Goal: Task Accomplishment & Management: Manage account settings

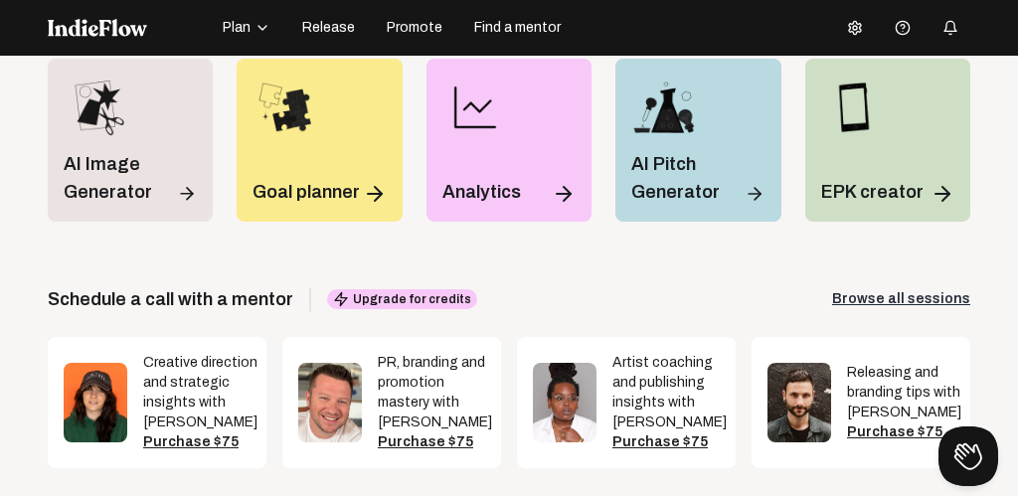
scroll to position [82, 0]
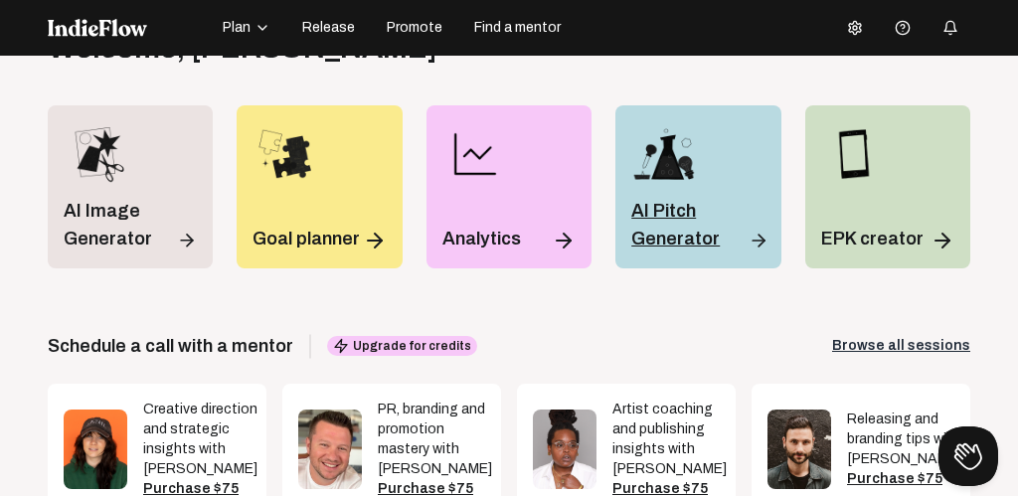
click at [678, 239] on p "AI Pitch Generator" at bounding box center [687, 225] width 113 height 56
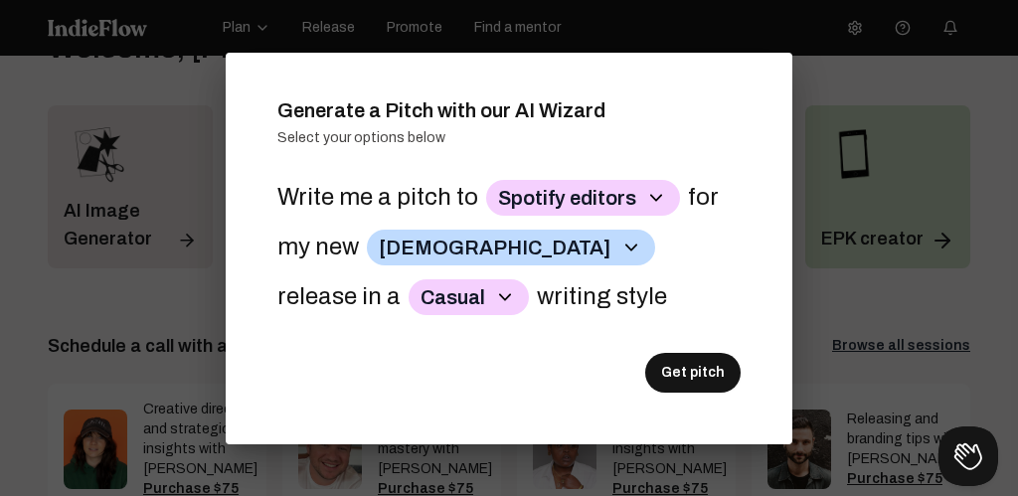
click at [850, 86] on div at bounding box center [509, 248] width 1018 height 496
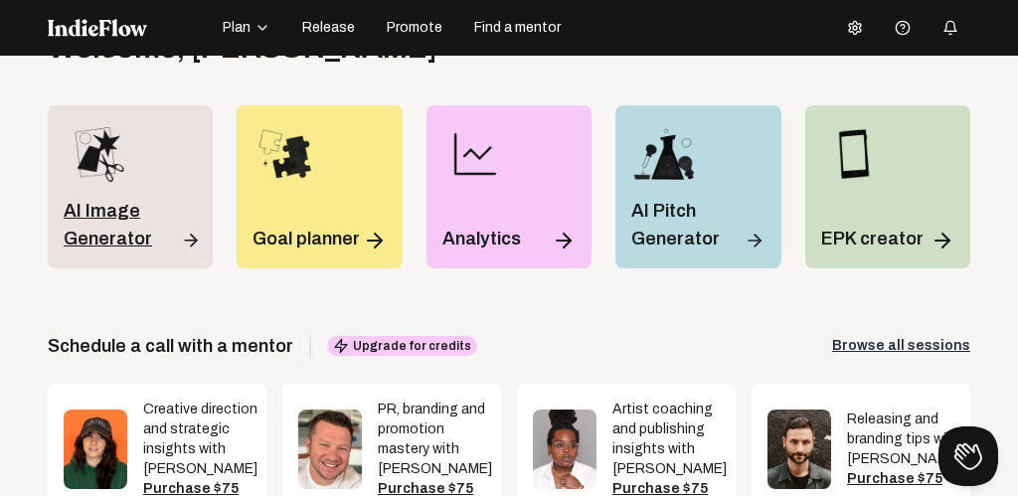
click at [92, 217] on p "AI Image Generator" at bounding box center [120, 225] width 113 height 56
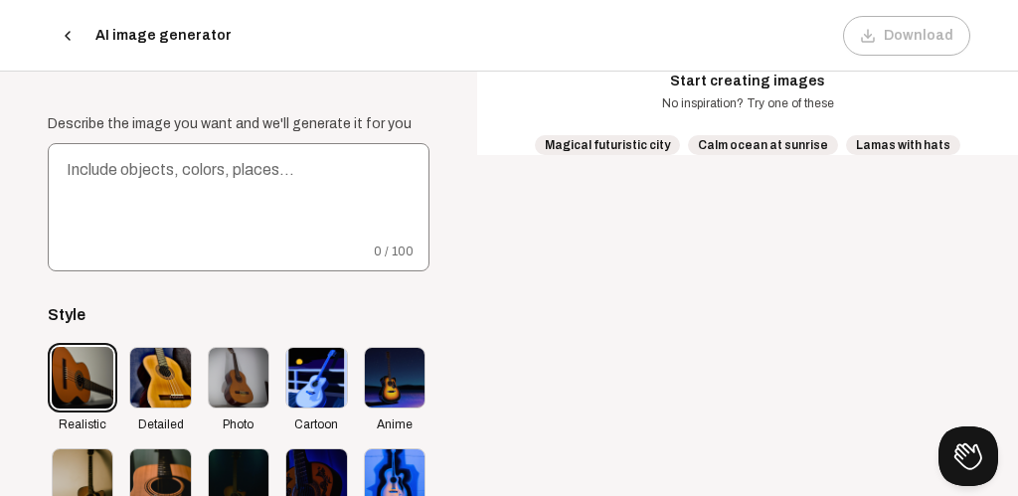
click at [68, 32] on icon at bounding box center [68, 36] width 4 height 8
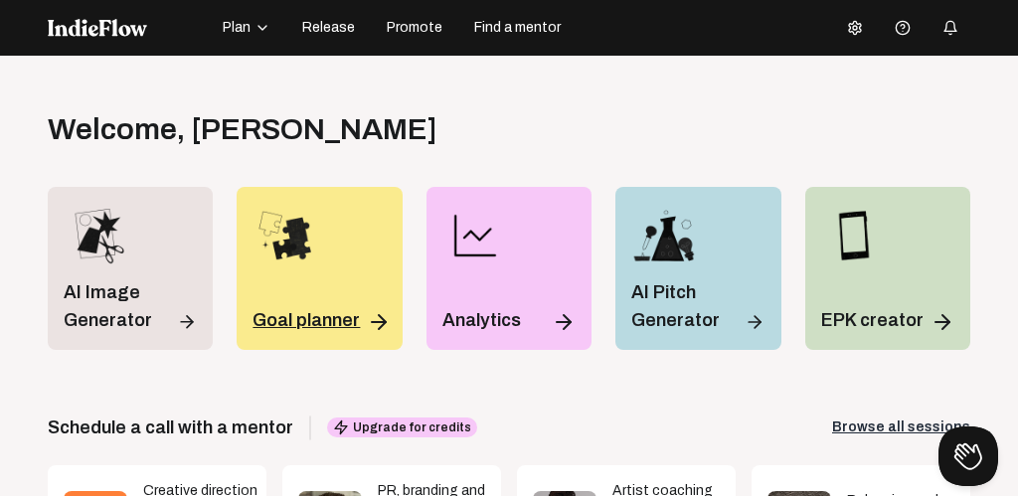
click at [301, 314] on p "Goal planner" at bounding box center [306, 320] width 107 height 28
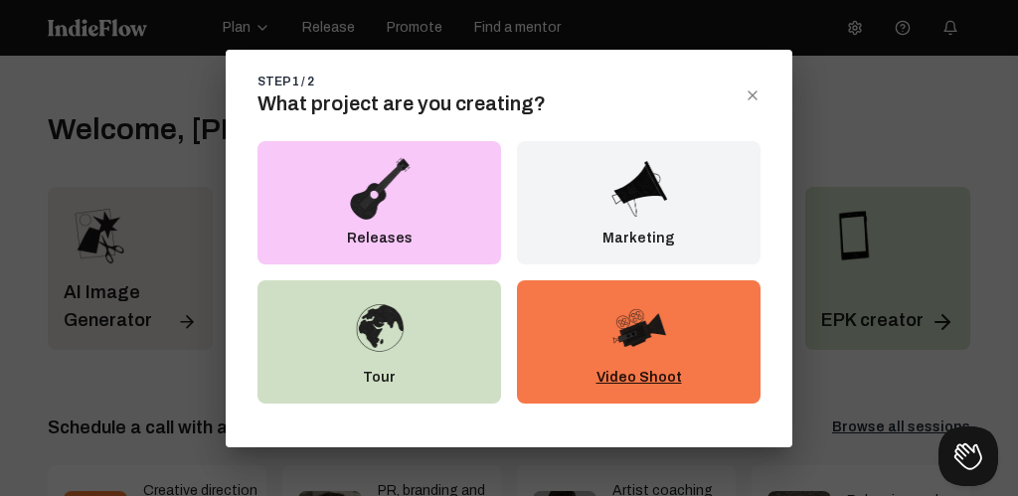
click at [624, 368] on p "Video Shoot" at bounding box center [640, 378] width 86 height 20
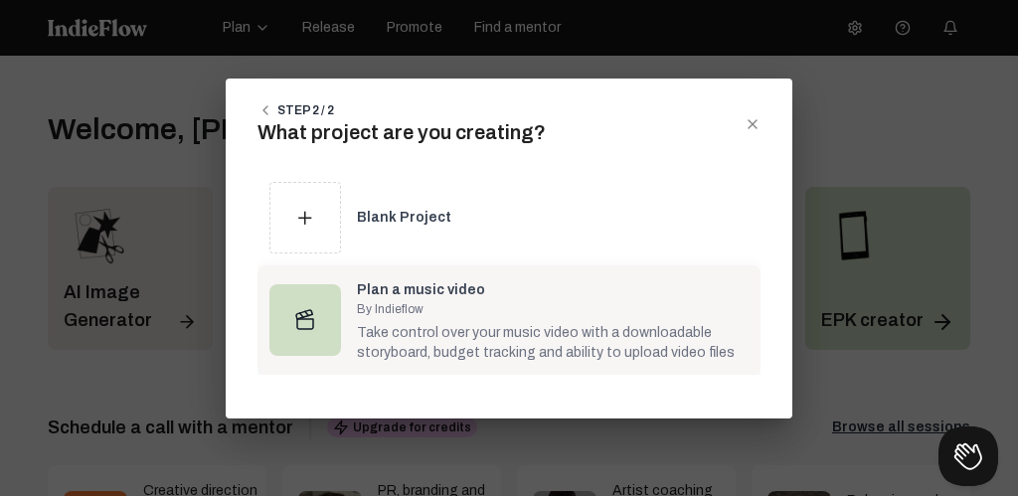
click at [448, 336] on div "Take control over your music video with a downloadable storyboard, budget track…" at bounding box center [553, 340] width 392 height 46
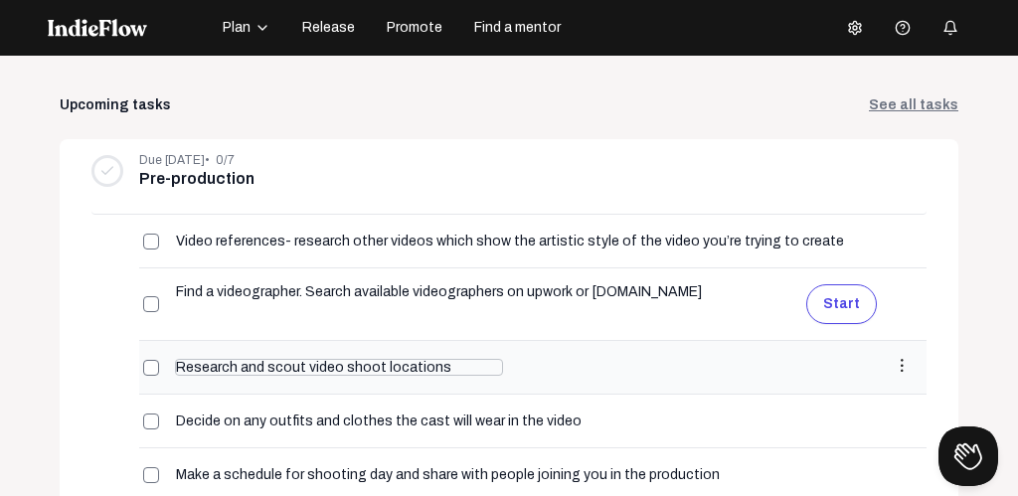
scroll to position [225, 0]
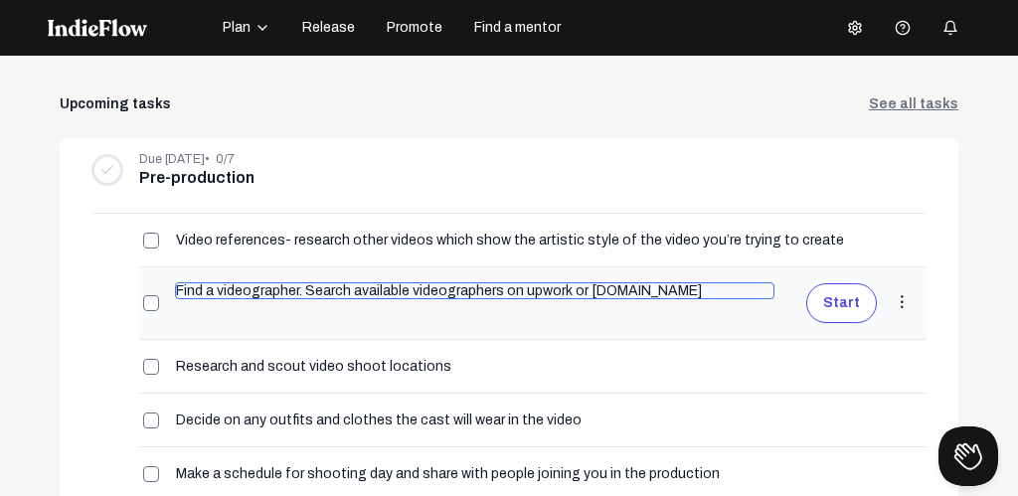
click at [341, 296] on input "Find a videographer. Search available videographers on upwork or [DOMAIN_NAME]" at bounding box center [475, 290] width 600 height 17
click at [671, 291] on input "Find a videographer. Search available videographers on upwork or [DOMAIN_NAME]" at bounding box center [475, 290] width 600 height 17
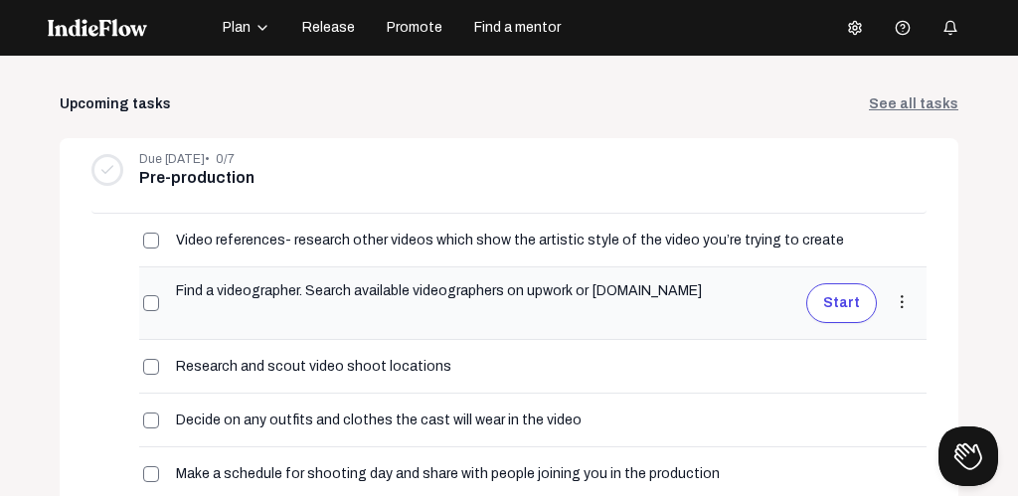
click at [609, 324] on div "Find a videographer. Search available videographers on upwork or [DOMAIN_NAME] …" at bounding box center [532, 303] width 787 height 72
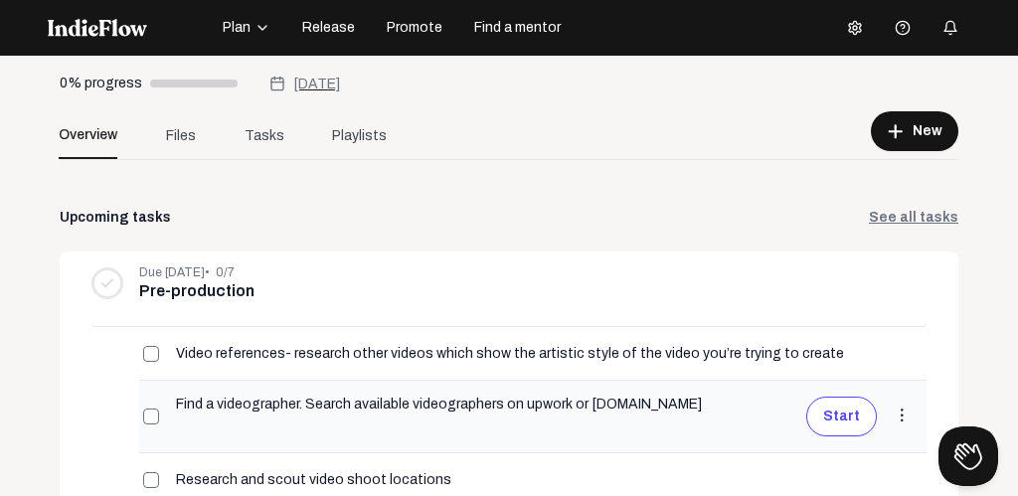
scroll to position [0, 0]
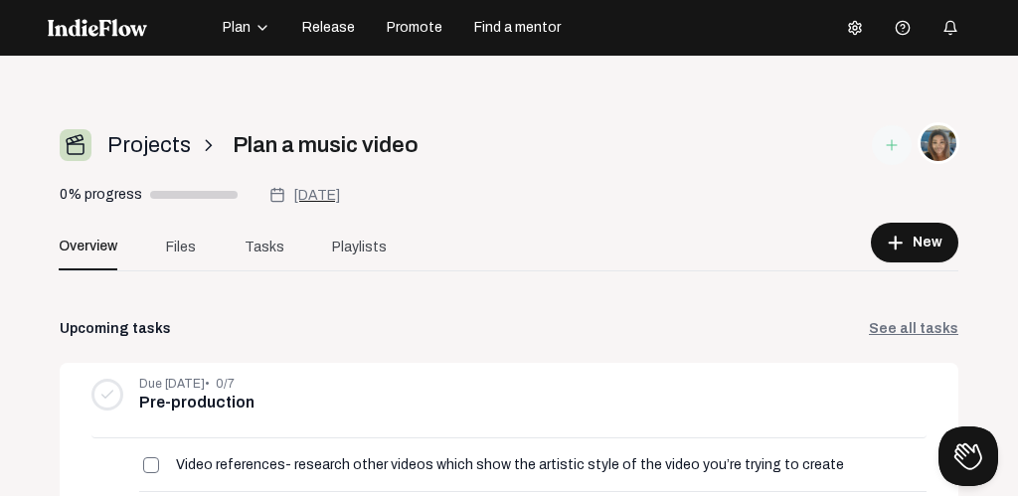
click at [137, 144] on span "Projects" at bounding box center [149, 145] width 84 height 33
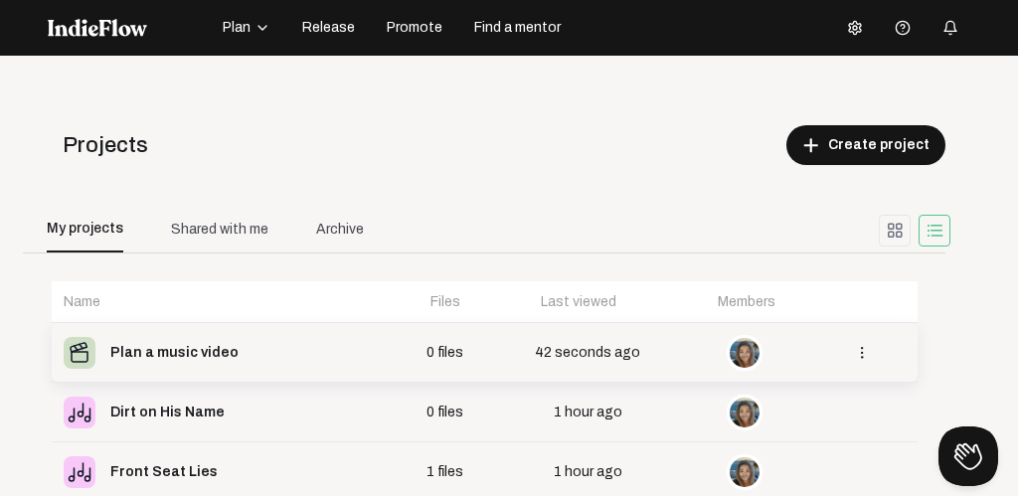
click at [156, 352] on div "Plan a music video" at bounding box center [174, 353] width 128 height 28
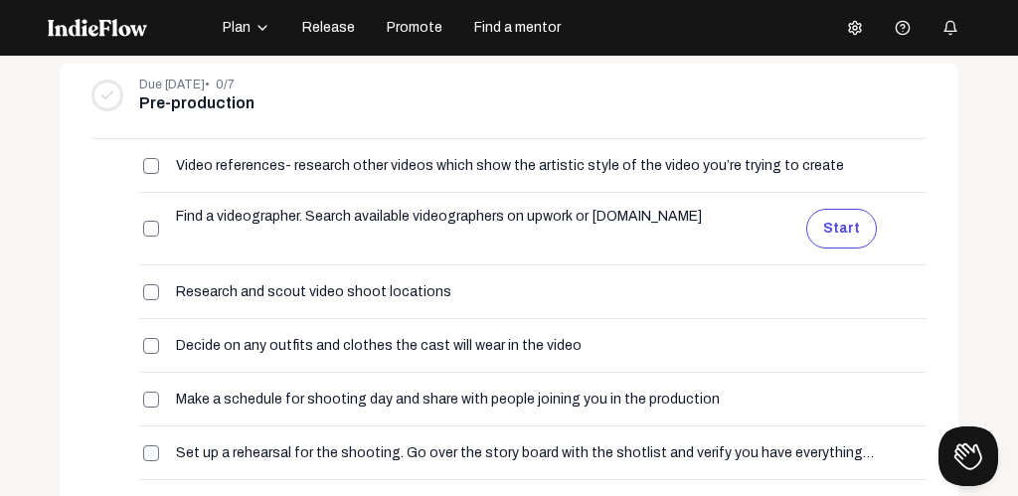
scroll to position [302, 0]
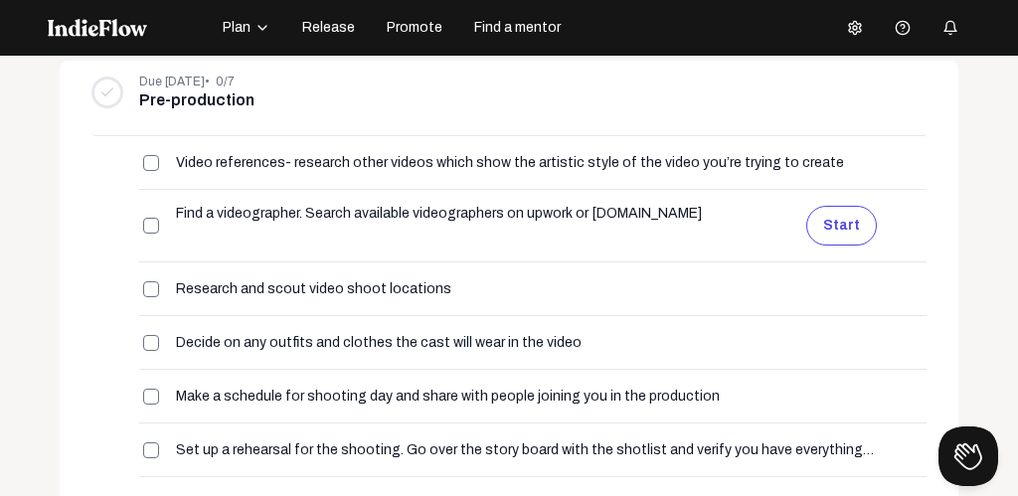
click at [104, 23] on img at bounding box center [97, 28] width 99 height 18
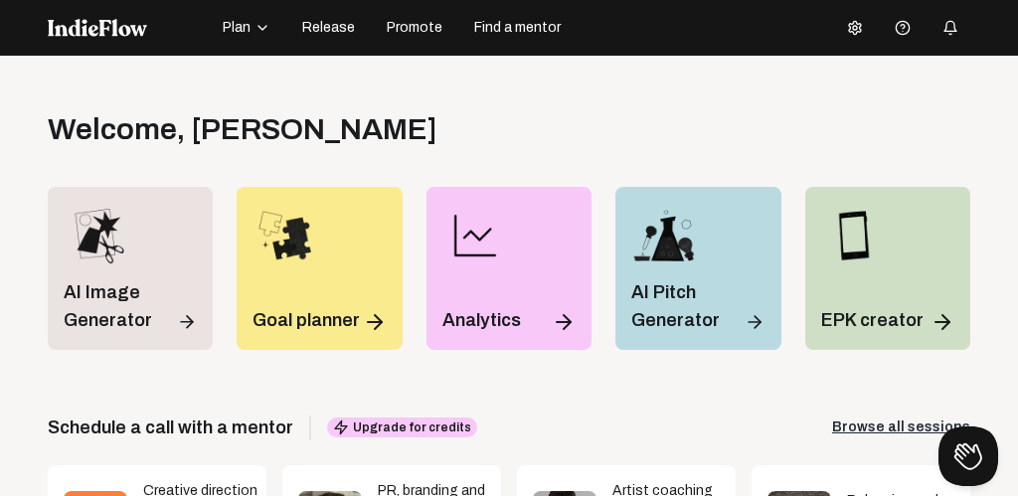
click at [262, 26] on icon "button" at bounding box center [263, 28] width 16 height 16
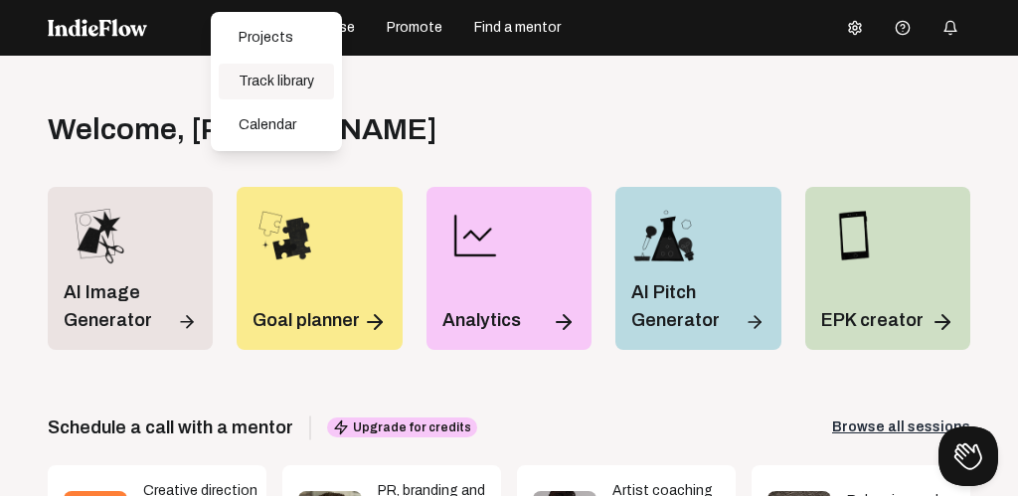
click at [261, 86] on div "Track library" at bounding box center [276, 82] width 115 height 36
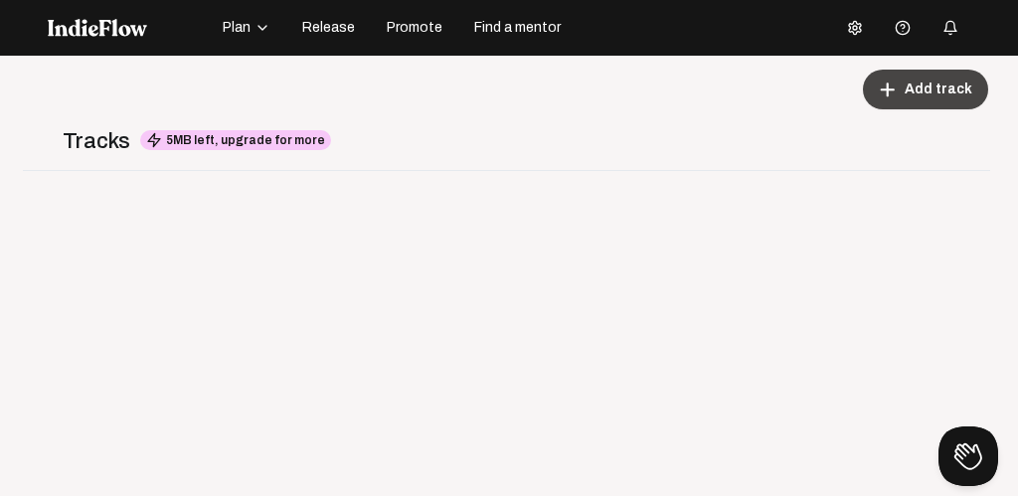
click at [915, 89] on span "Add track" at bounding box center [939, 90] width 68 height 20
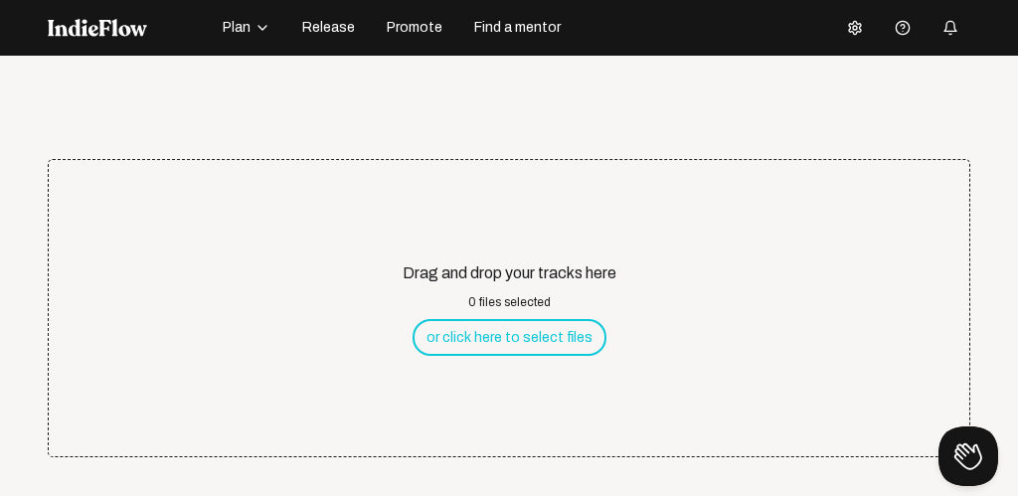
click at [637, 114] on app-upload-track "Drag and drop your tracks here 0 files selected or click here to select files U…" at bounding box center [509, 302] width 923 height 383
click at [324, 30] on span "Release" at bounding box center [328, 28] width 53 height 20
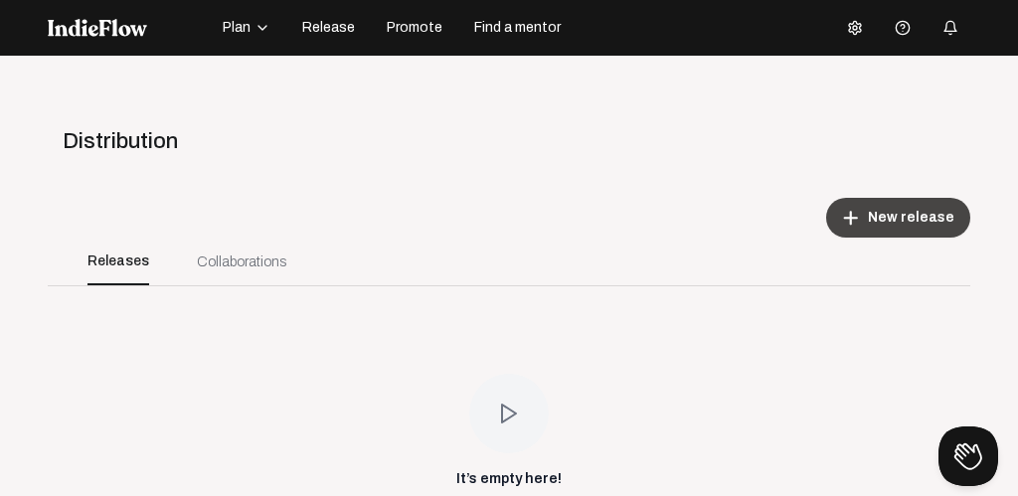
click at [898, 217] on span "New release" at bounding box center [911, 218] width 86 height 20
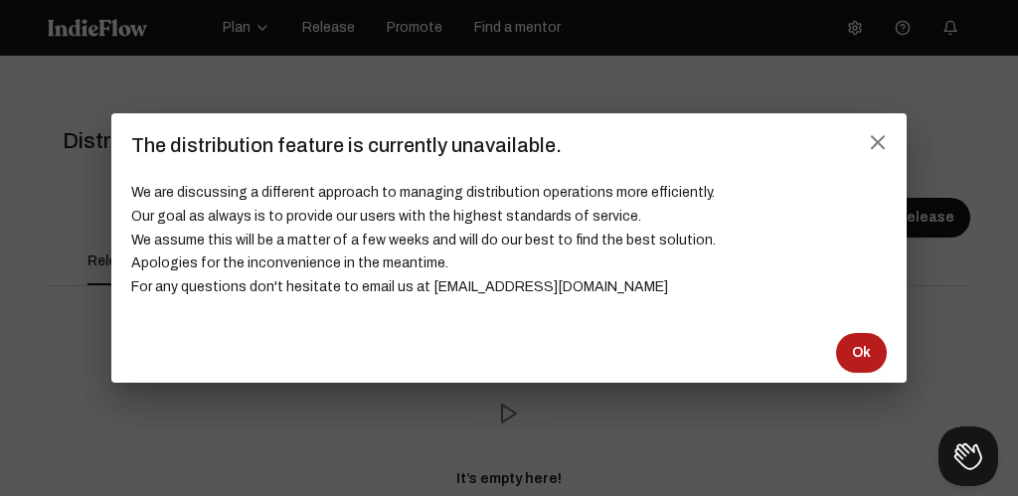
click at [852, 345] on span "Ok" at bounding box center [861, 353] width 19 height 20
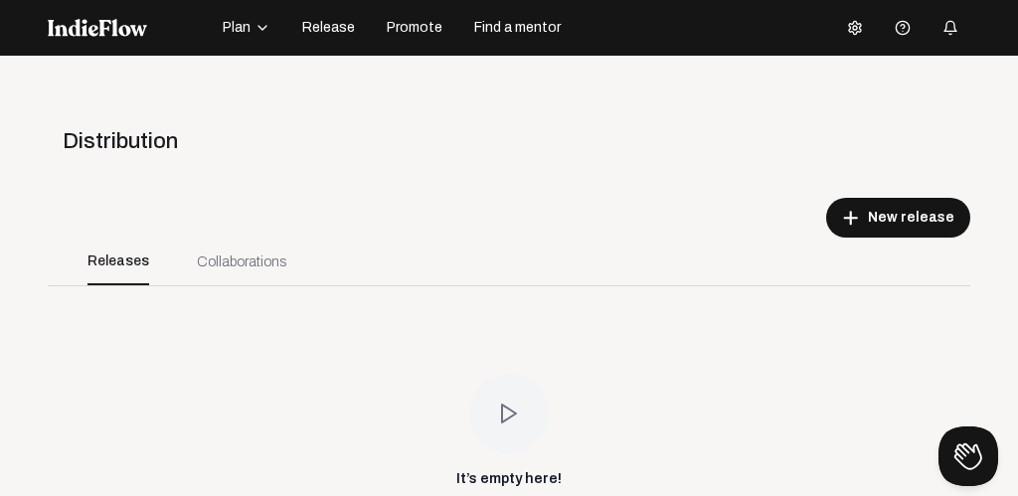
click at [415, 27] on span "Promote" at bounding box center [415, 28] width 56 height 20
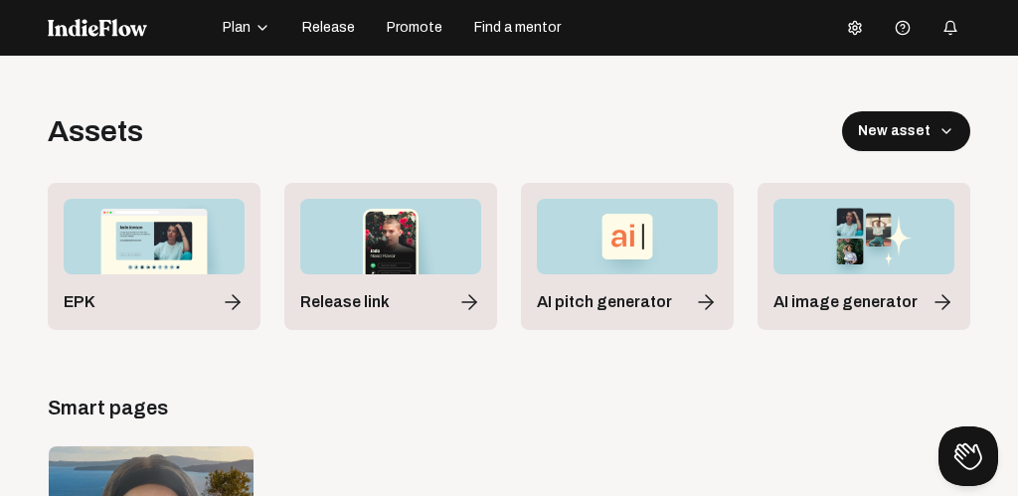
click at [259, 26] on icon "button" at bounding box center [263, 28] width 8 height 4
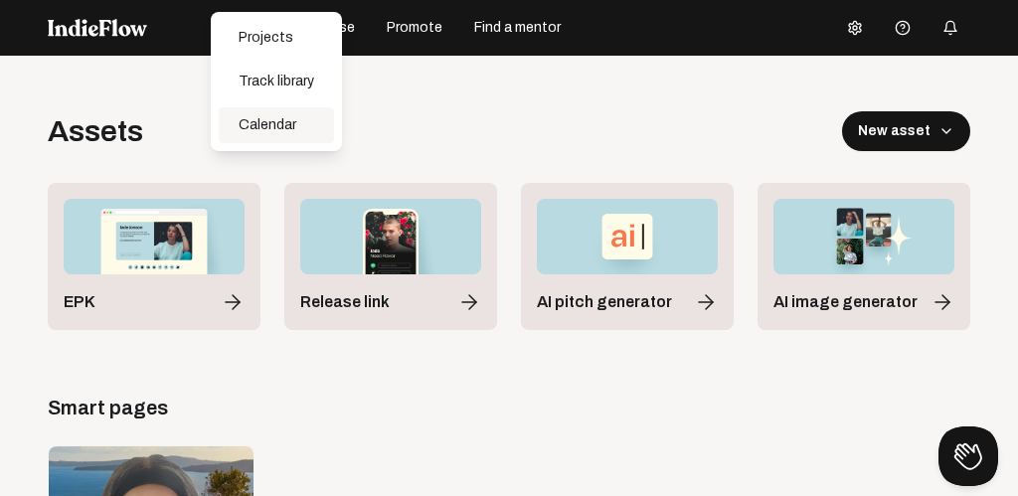
click at [259, 124] on div "Calendar" at bounding box center [276, 125] width 115 height 36
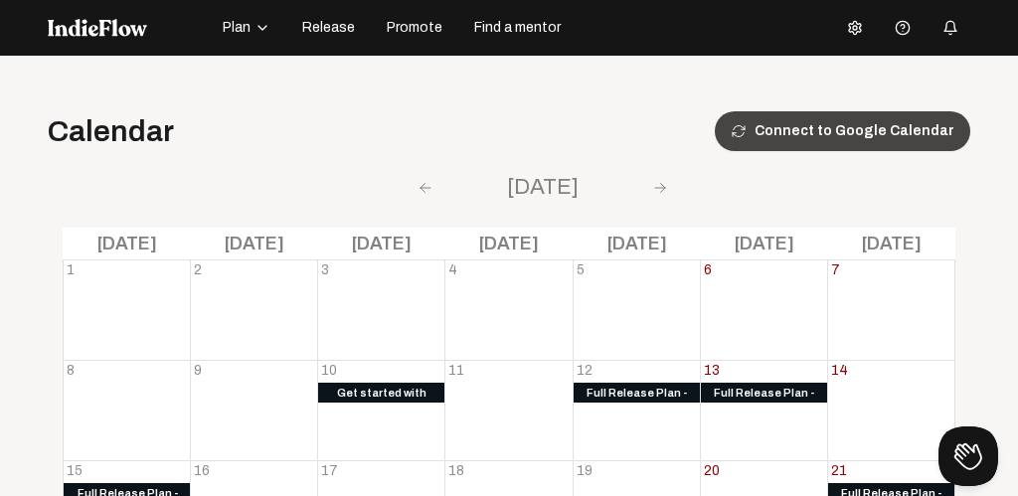
click at [851, 124] on button "Connect to Google Calendar" at bounding box center [843, 131] width 256 height 40
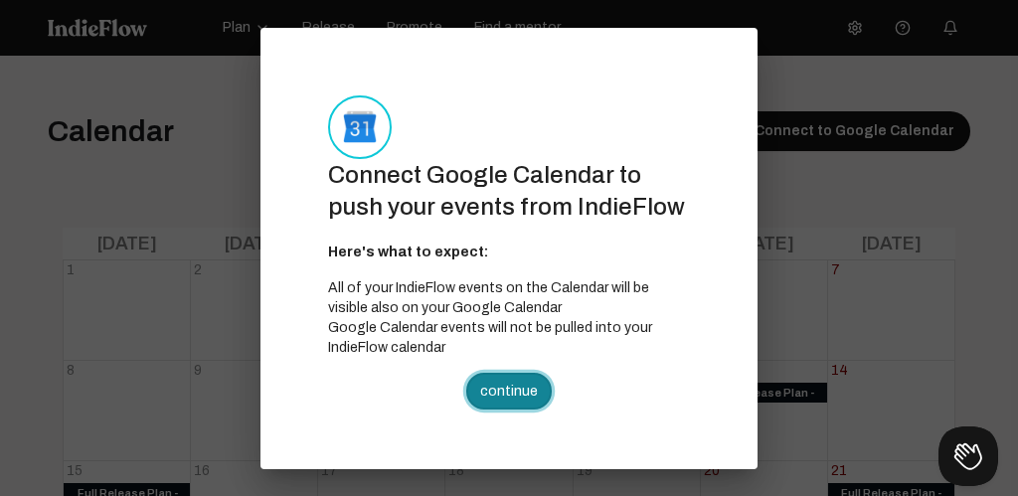
click at [504, 383] on link "continue" at bounding box center [509, 391] width 86 height 37
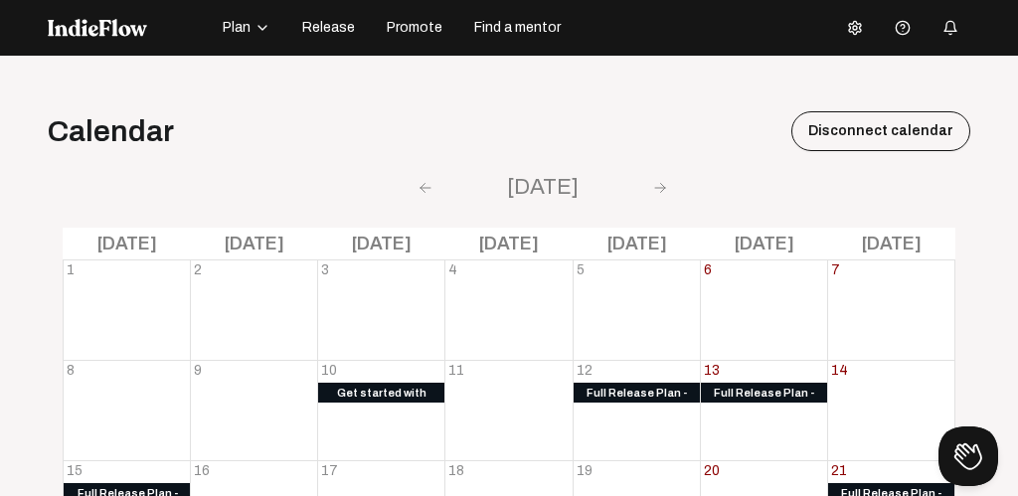
click at [236, 31] on span "Plan" at bounding box center [237, 28] width 28 height 20
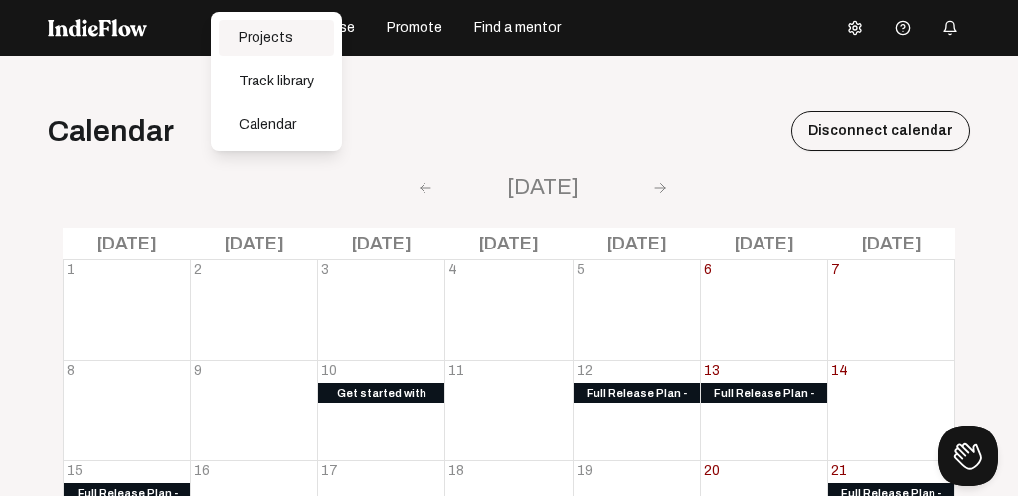
click at [259, 37] on div "Projects" at bounding box center [276, 38] width 115 height 36
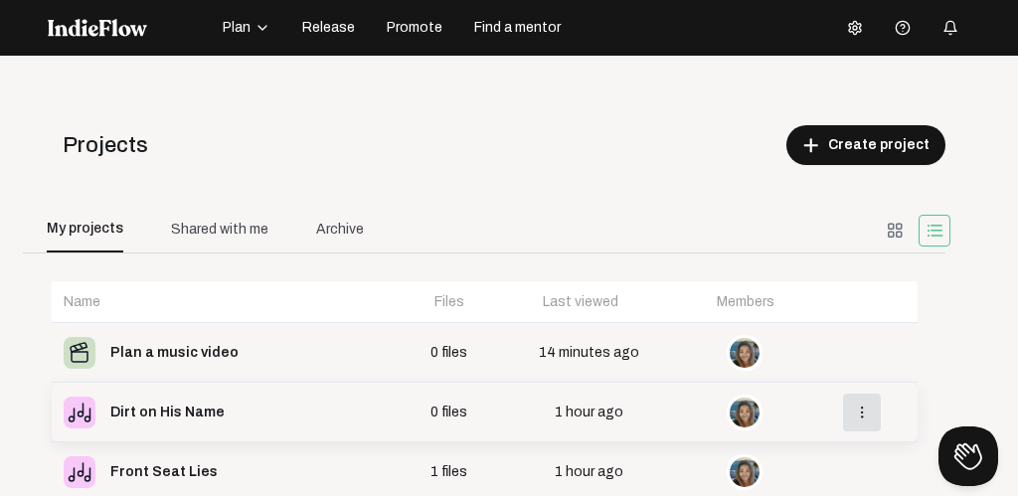
click at [862, 415] on mat-icon "more_vert" at bounding box center [862, 413] width 18 height 18
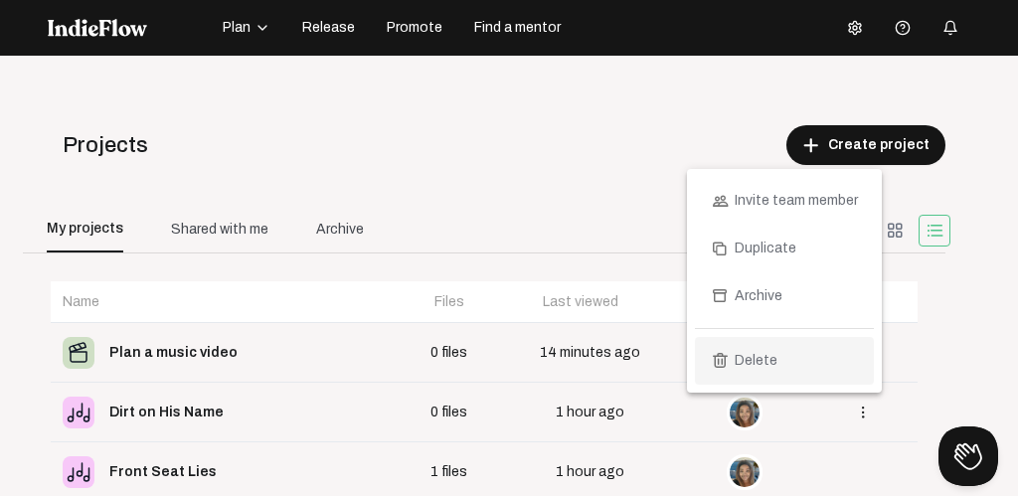
click at [758, 366] on span "Delete" at bounding box center [756, 361] width 43 height 48
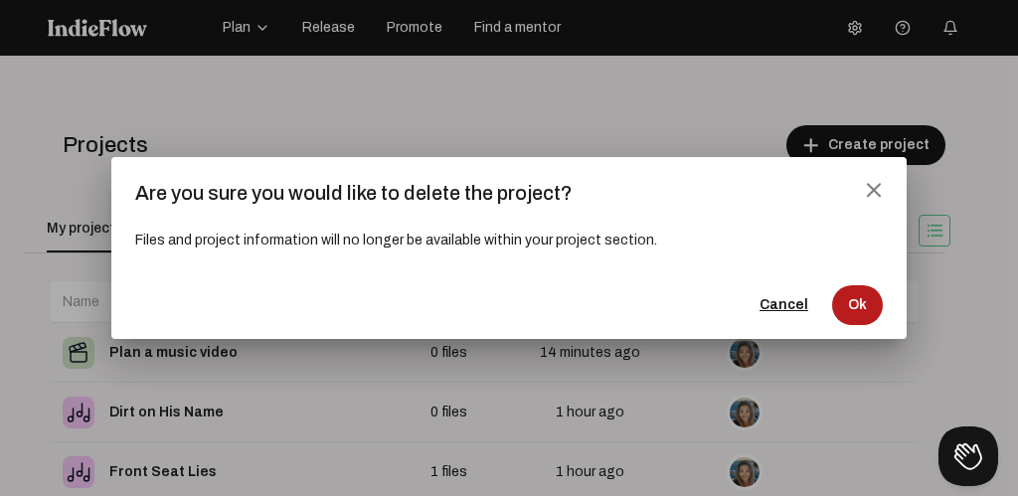
click at [865, 309] on span "Ok" at bounding box center [857, 305] width 19 height 20
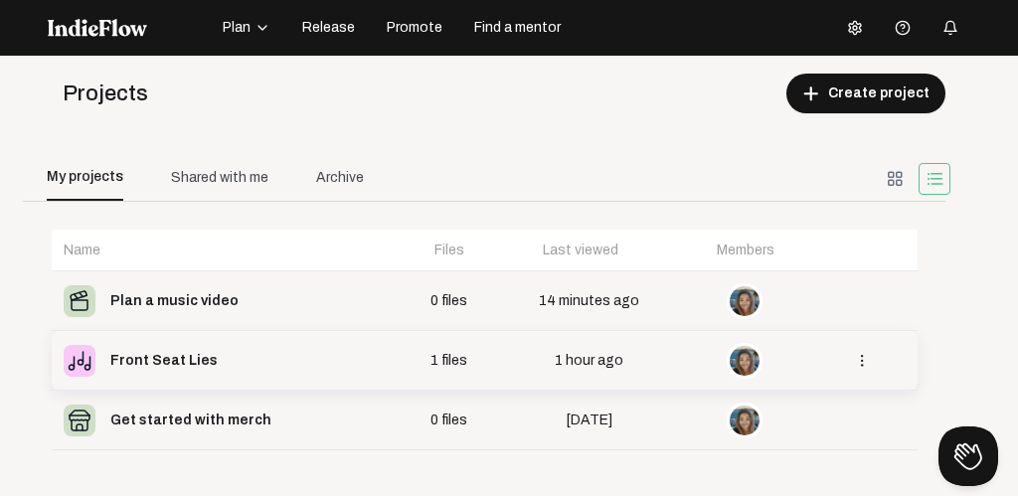
scroll to position [56, 0]
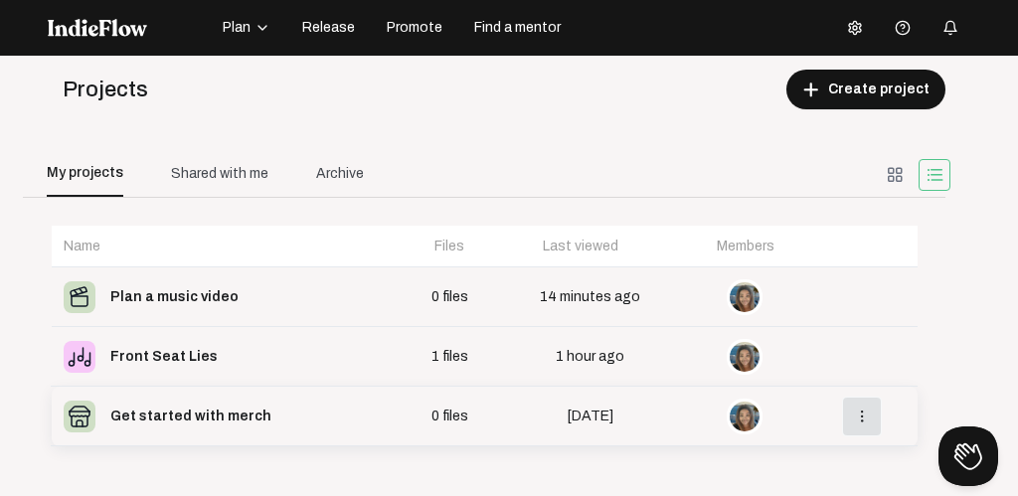
click at [867, 412] on mat-icon "more_vert" at bounding box center [862, 417] width 18 height 18
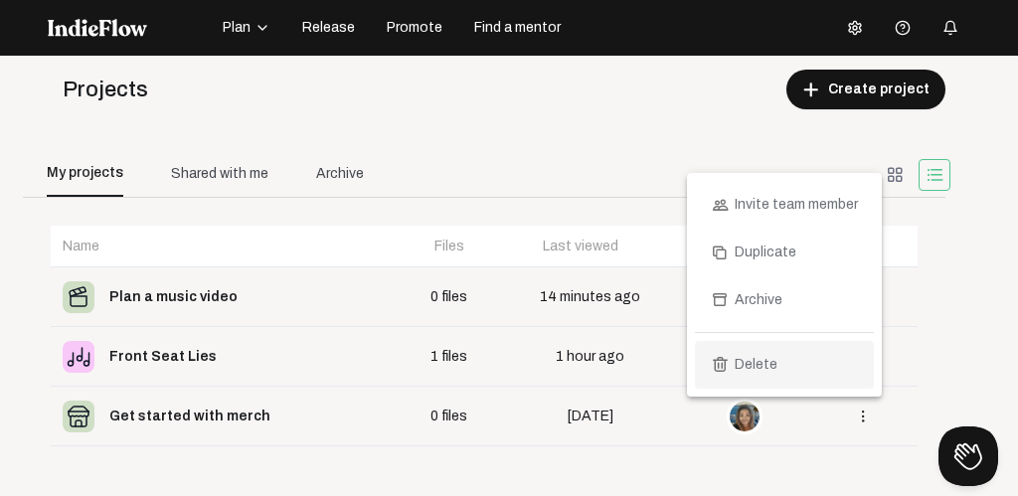
click at [785, 364] on button "delete Delete" at bounding box center [784, 365] width 179 height 48
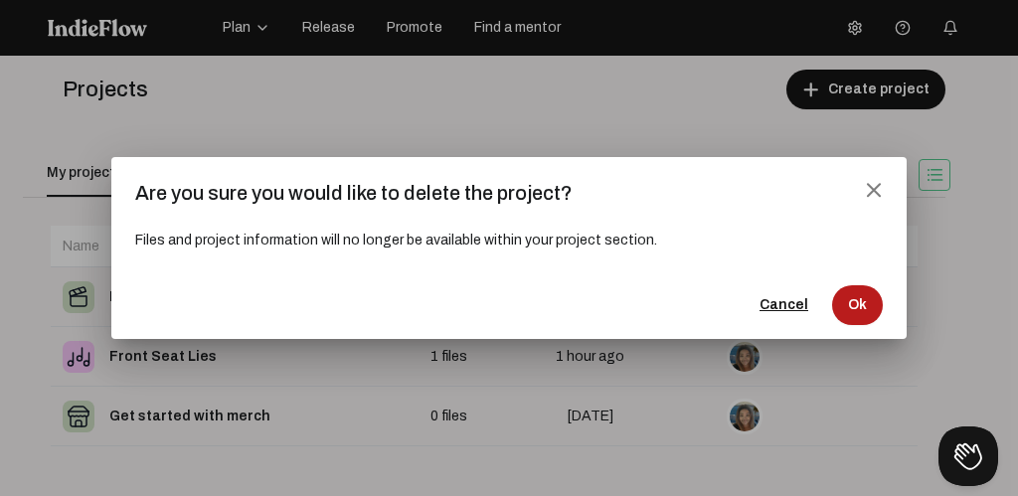
click at [855, 303] on span "Ok" at bounding box center [857, 305] width 19 height 20
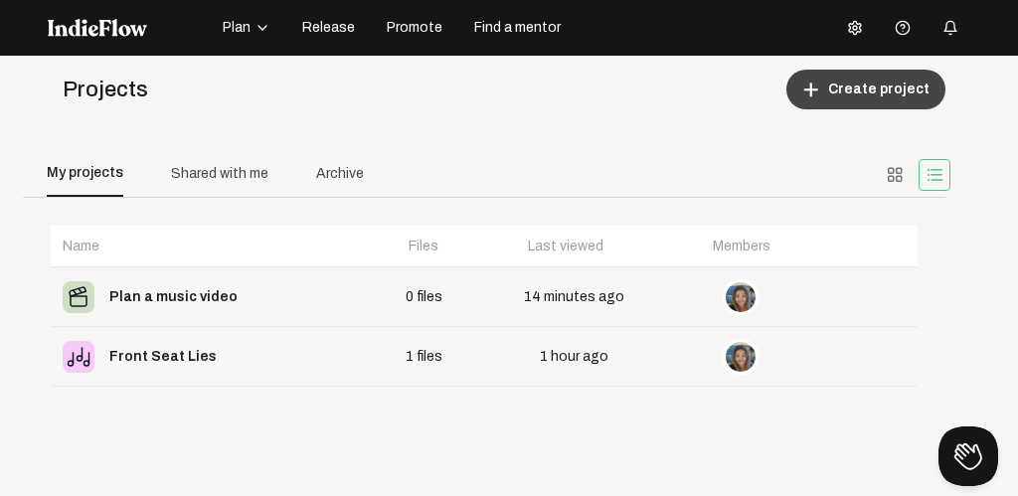
click at [851, 84] on span "Create project" at bounding box center [878, 90] width 101 height 20
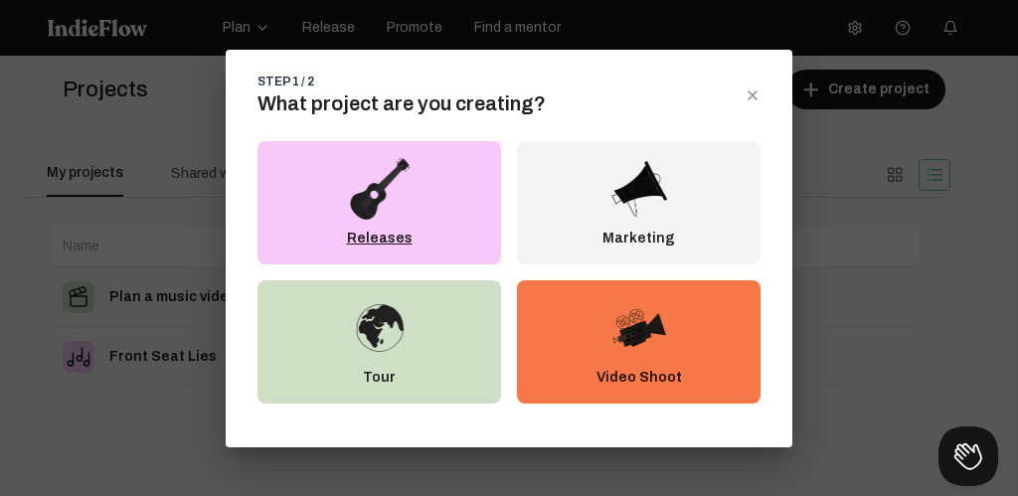
click at [386, 224] on div "Releases" at bounding box center [380, 202] width 244 height 123
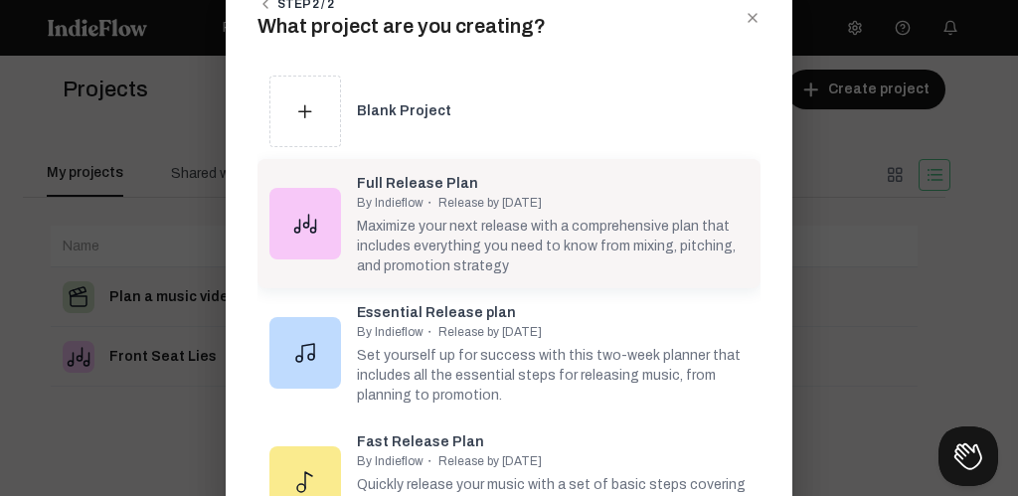
click at [408, 217] on div "Maximize your next release with a comprehensive plan that includes everything y…" at bounding box center [553, 244] width 392 height 66
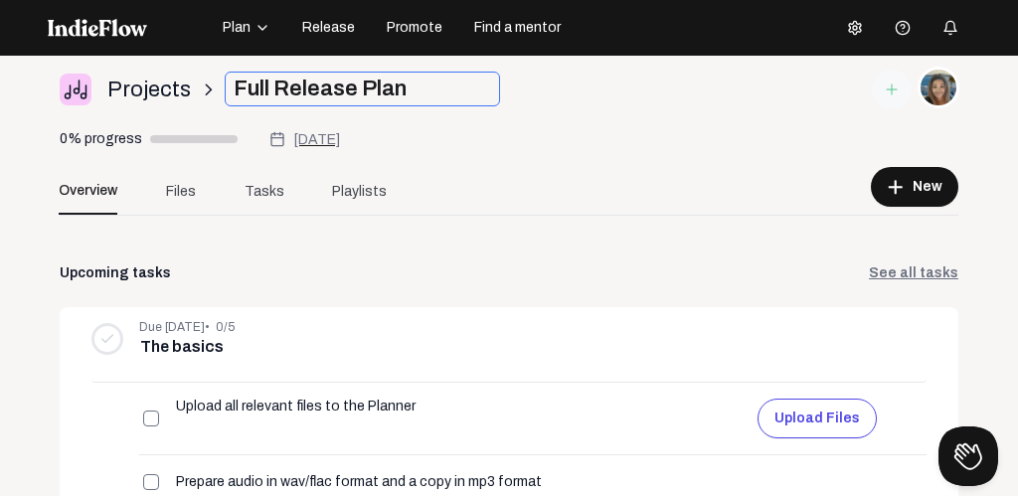
drag, startPoint x: 405, startPoint y: 90, endPoint x: 220, endPoint y: 80, distance: 185.3
click at [220, 80] on div "Projects arrow_forward_ios Full Release Plan" at bounding box center [358, 90] width 597 height 44
type input "Dagger Daughter"
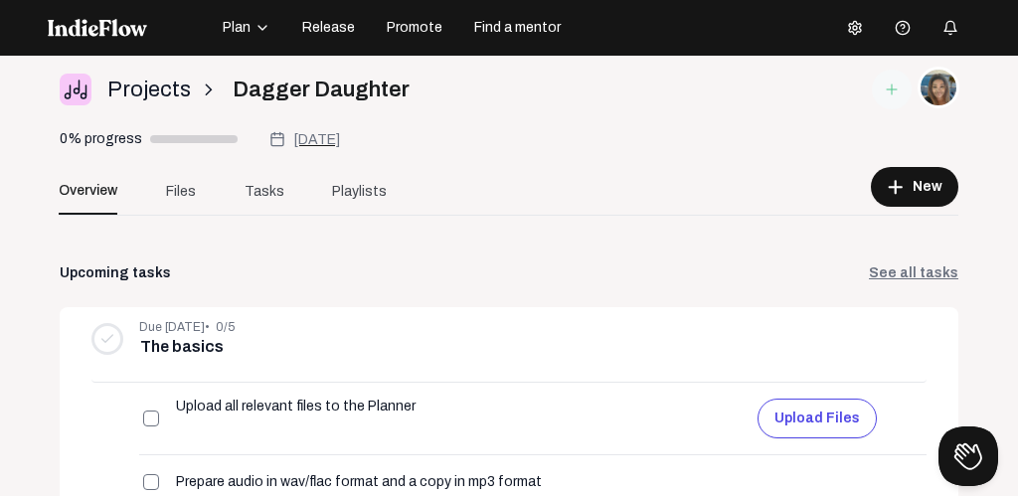
click at [486, 141] on body "Plan Release Promote Find a mentor Help center Open menu Projects arrow_forward…" at bounding box center [509, 248] width 1018 height 496
click at [823, 413] on button "Upload files" at bounding box center [817, 419] width 119 height 40
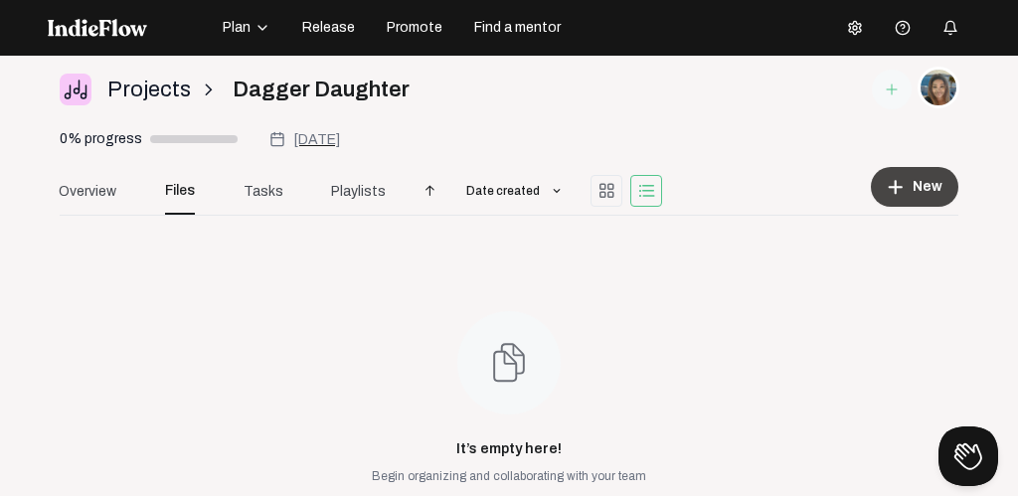
click at [913, 176] on button "add New" at bounding box center [914, 187] width 87 height 40
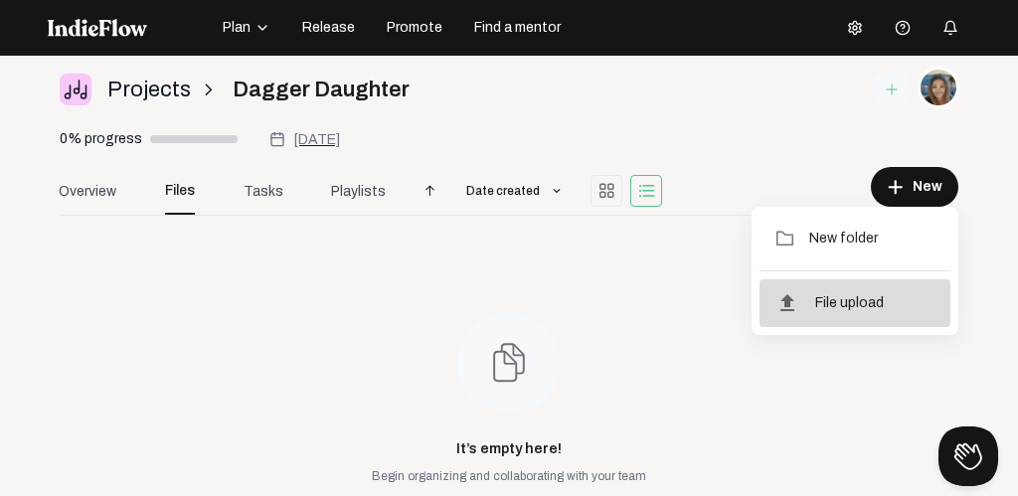
click at [840, 300] on span "File upload" at bounding box center [849, 303] width 69 height 48
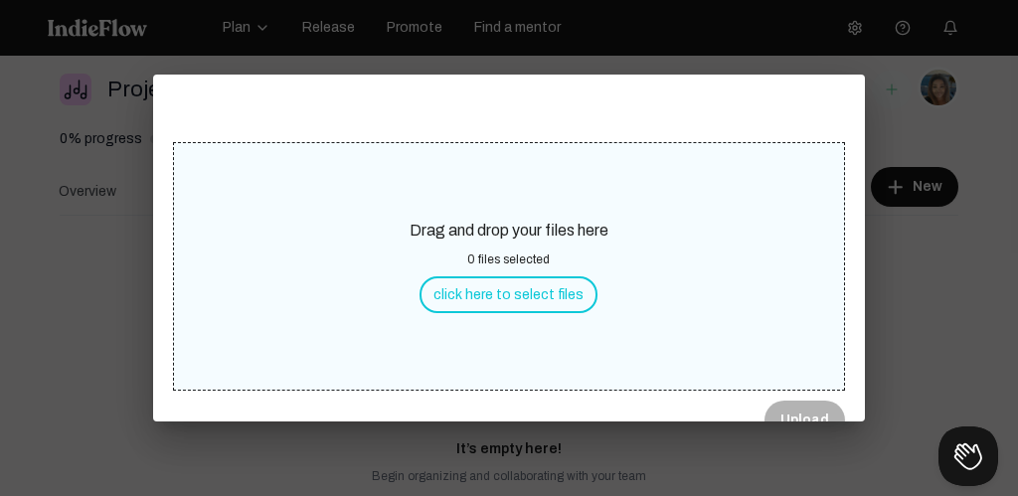
click at [510, 289] on button "click here to select files" at bounding box center [509, 294] width 178 height 37
click at [804, 407] on button "Upload" at bounding box center [805, 421] width 81 height 40
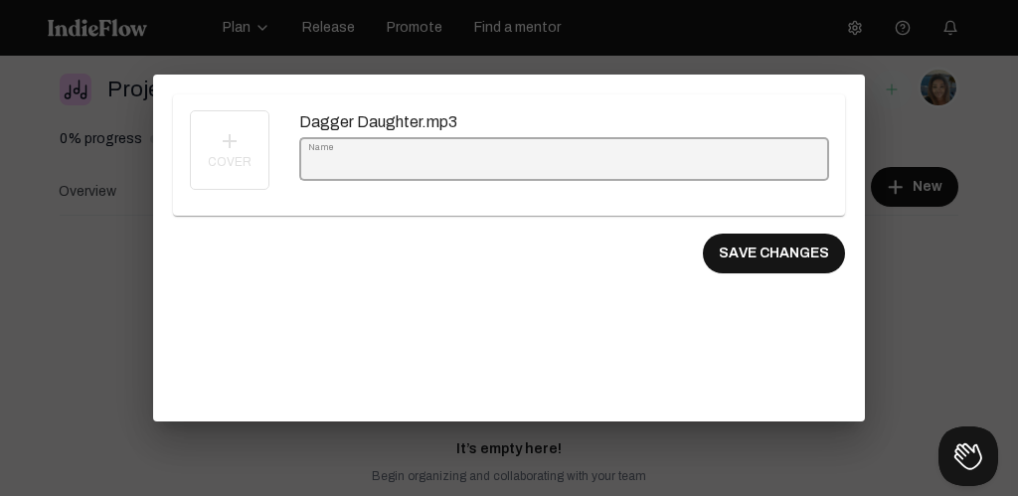
click at [350, 158] on input "Name" at bounding box center [564, 163] width 513 height 14
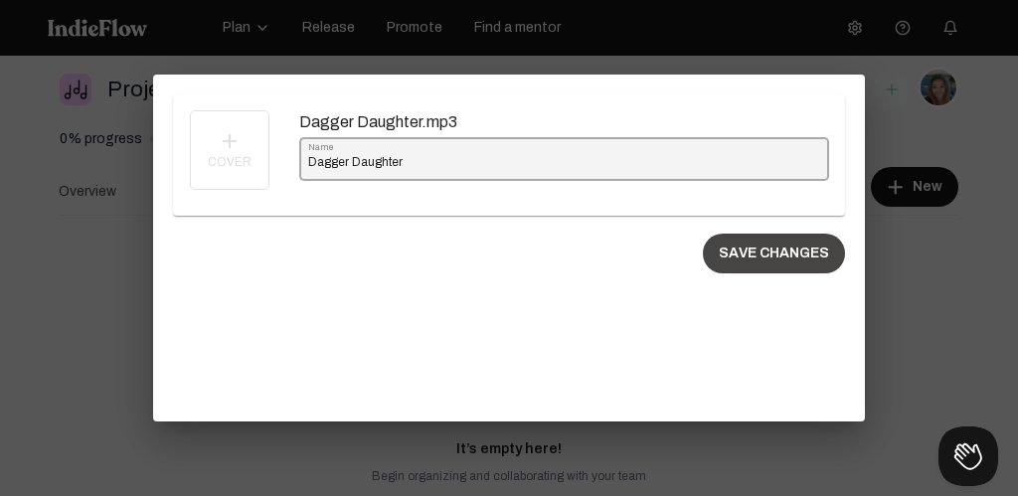
type input "Dagger Daughter"
click at [761, 245] on button "SAVE CHANGES" at bounding box center [774, 254] width 142 height 40
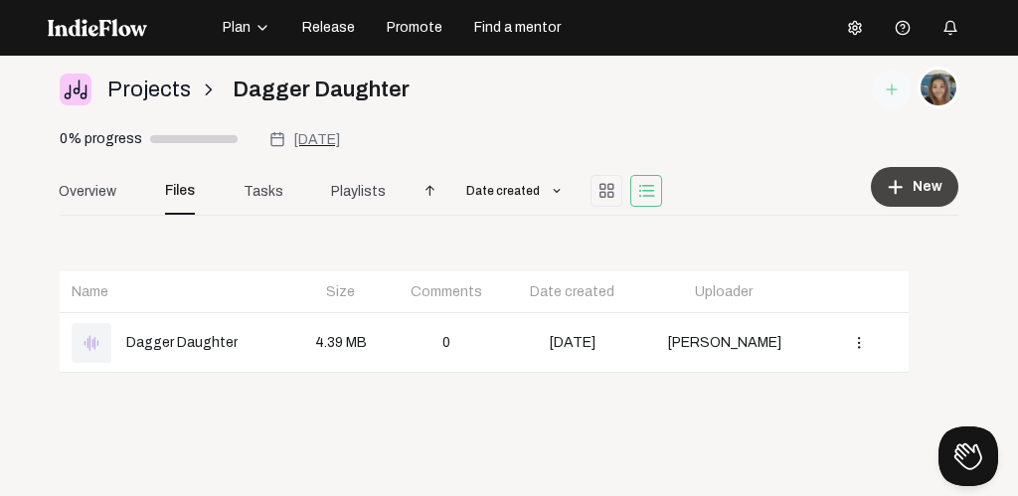
click at [911, 182] on button "add New" at bounding box center [914, 187] width 87 height 40
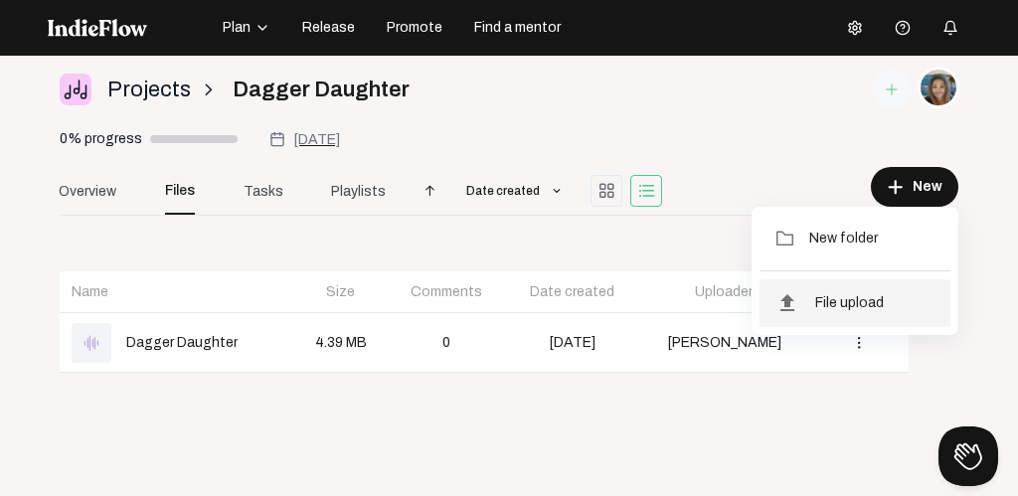
click at [828, 305] on span "File upload" at bounding box center [849, 303] width 69 height 18
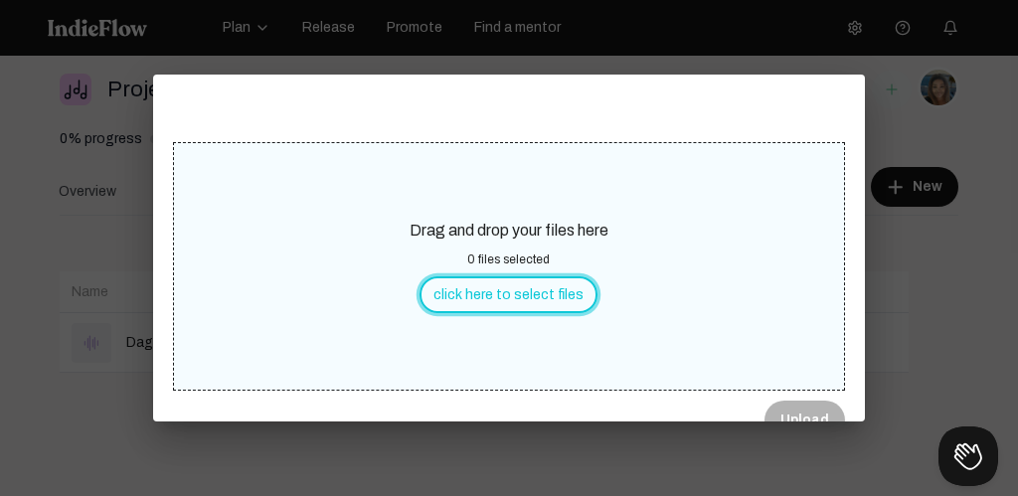
click at [489, 293] on button "click here to select files" at bounding box center [509, 294] width 178 height 37
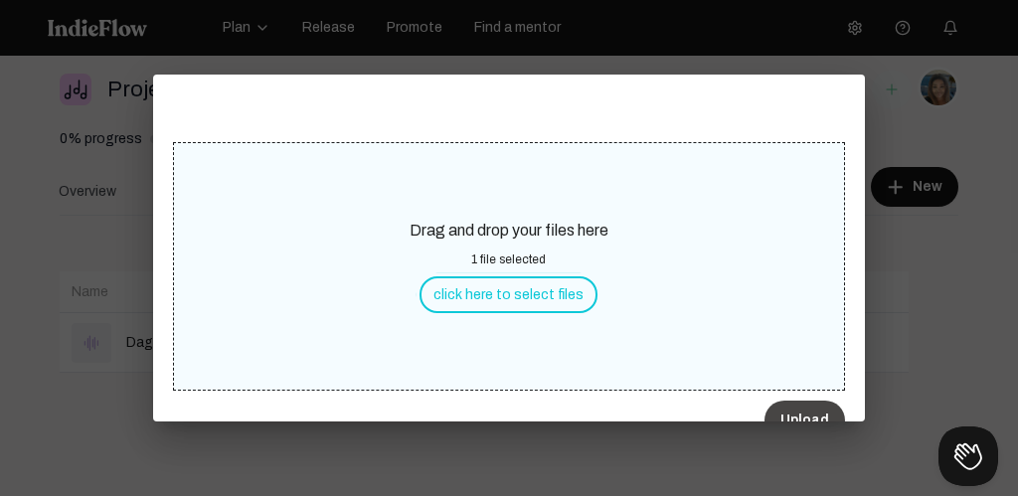
click at [807, 406] on button "Upload" at bounding box center [805, 421] width 81 height 40
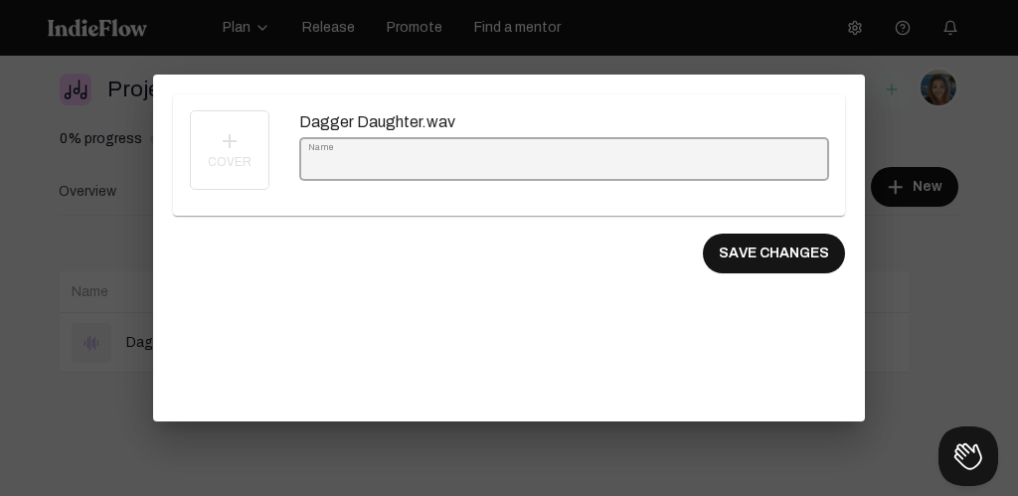
click at [366, 158] on input "Name" at bounding box center [564, 163] width 513 height 14
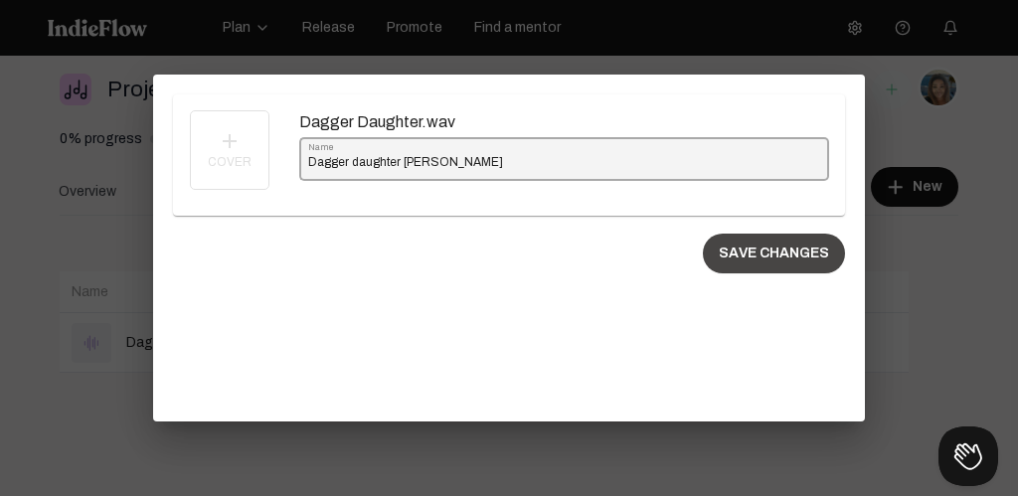
type input "Dagger daughter Wav"
click at [758, 249] on button "SAVE CHANGES" at bounding box center [774, 254] width 142 height 40
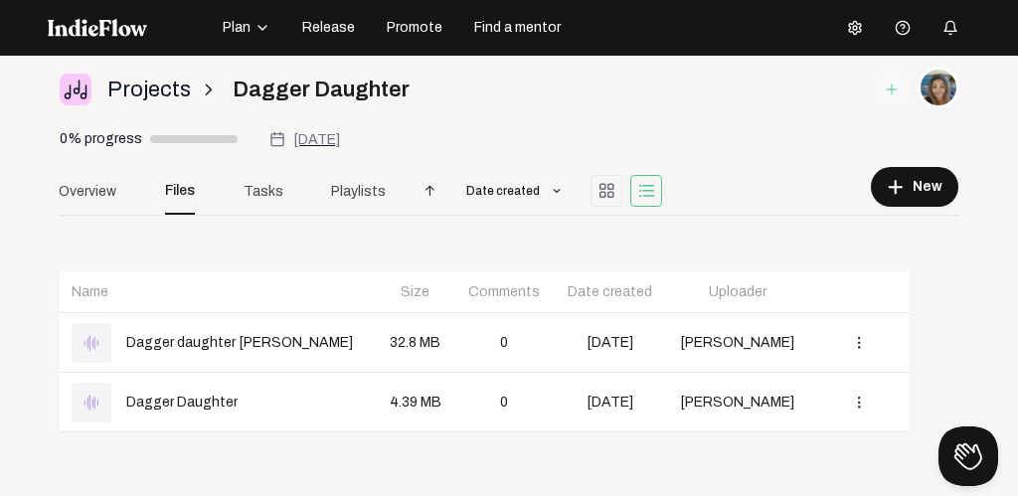
click at [261, 23] on icon "button" at bounding box center [263, 28] width 16 height 16
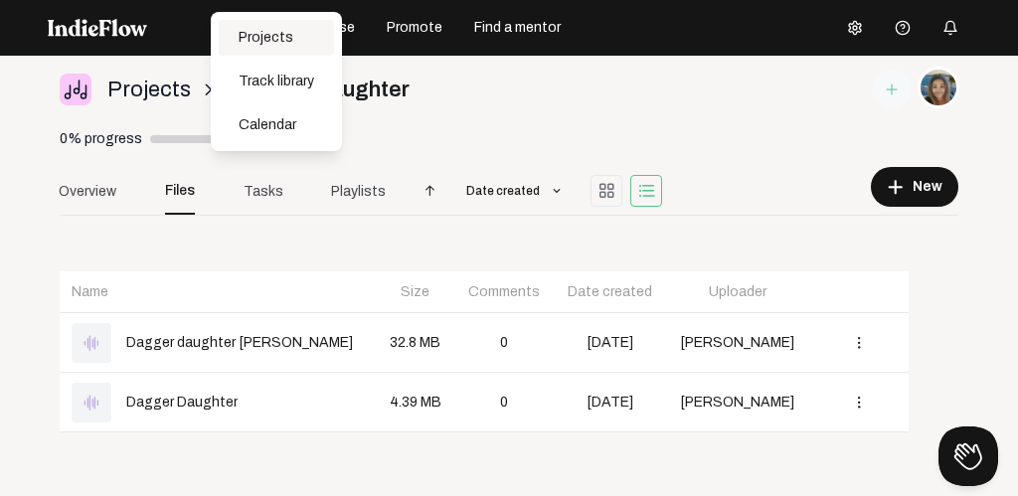
click at [267, 40] on div "Projects" at bounding box center [276, 38] width 115 height 36
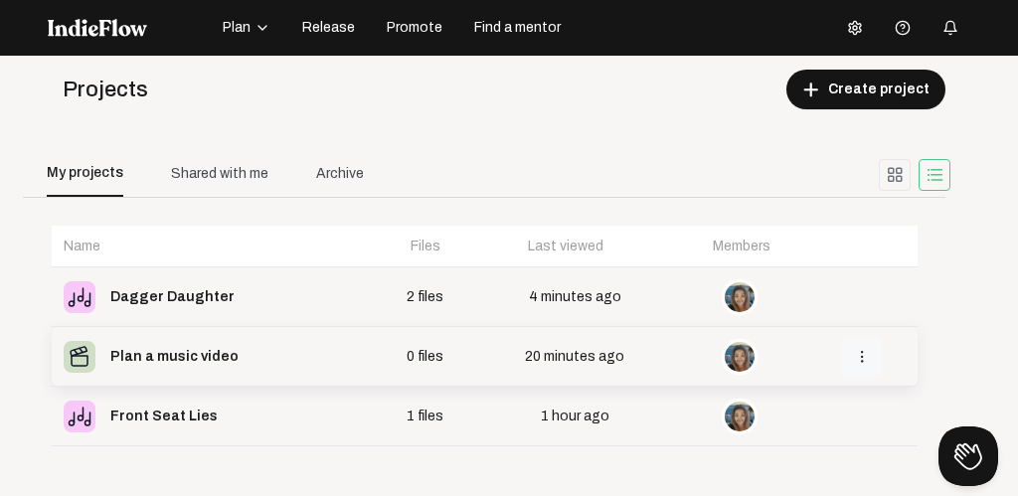
click at [863, 355] on mat-icon "more_vert" at bounding box center [862, 357] width 18 height 18
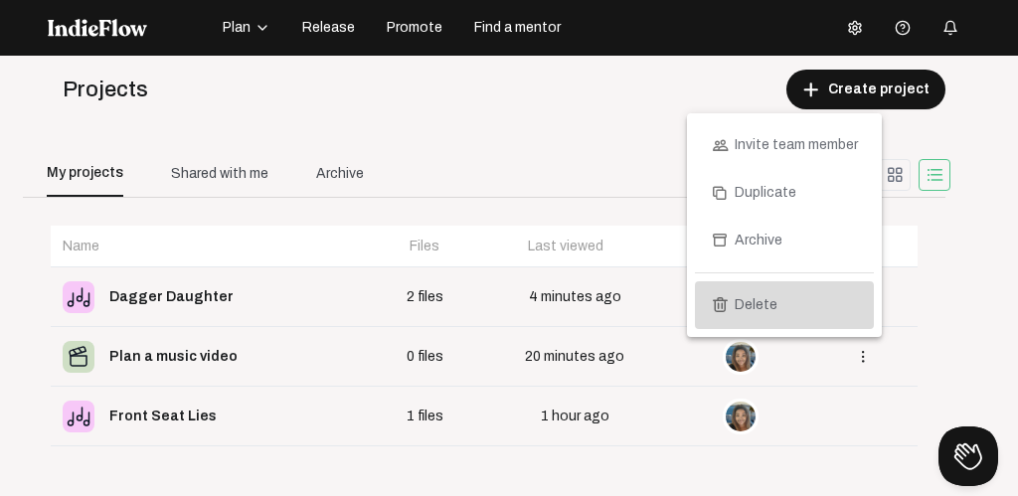
click at [747, 306] on span "Delete" at bounding box center [756, 305] width 43 height 18
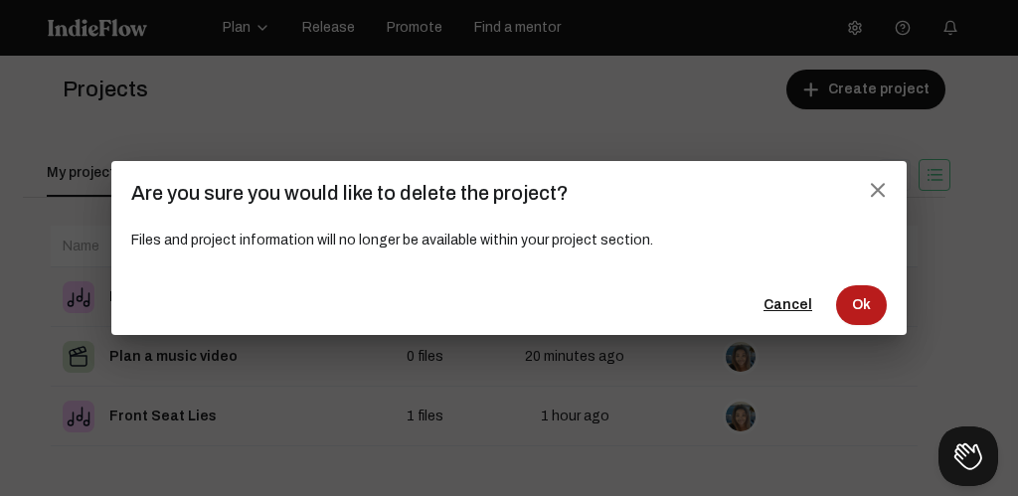
click at [867, 299] on span "Ok" at bounding box center [861, 305] width 19 height 20
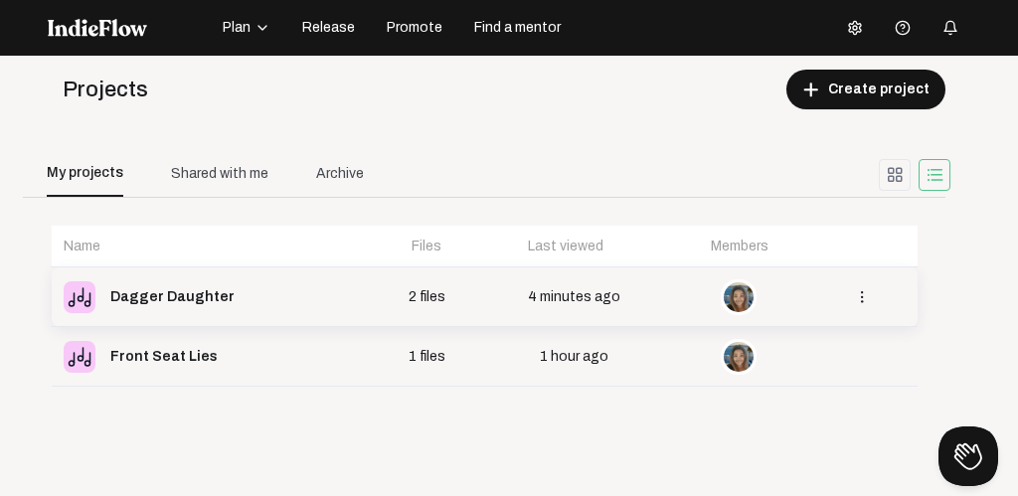
click at [156, 302] on div "Dagger Daughter" at bounding box center [172, 297] width 124 height 28
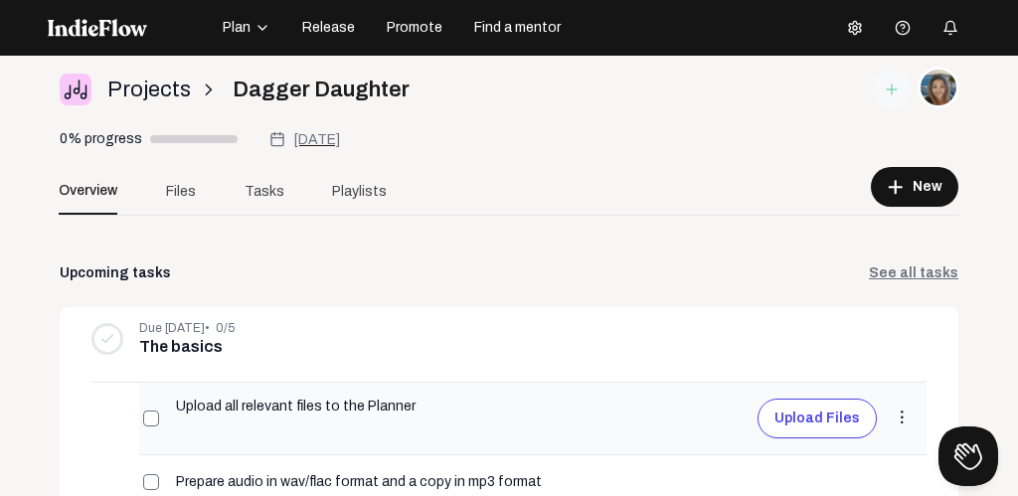
click at [821, 427] on button "Upload files" at bounding box center [817, 419] width 119 height 40
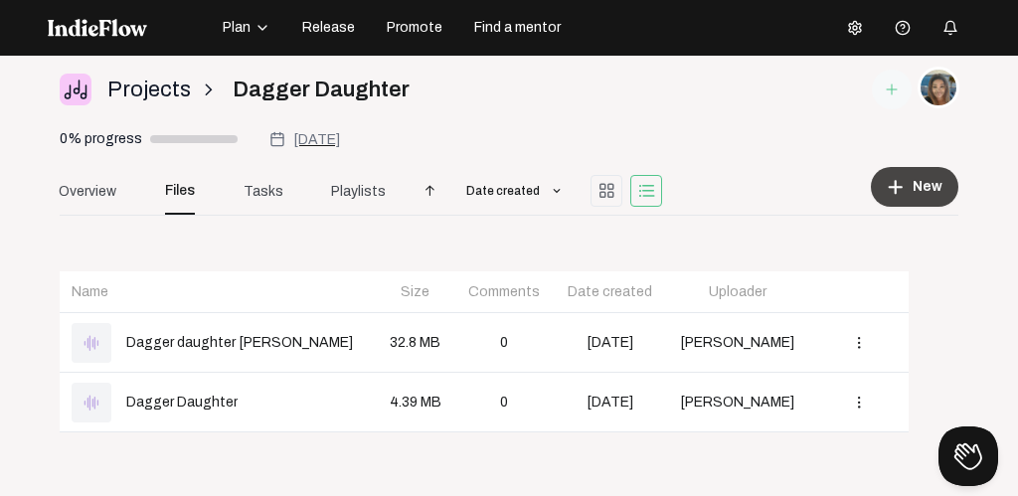
click at [918, 177] on span "New" at bounding box center [928, 187] width 30 height 20
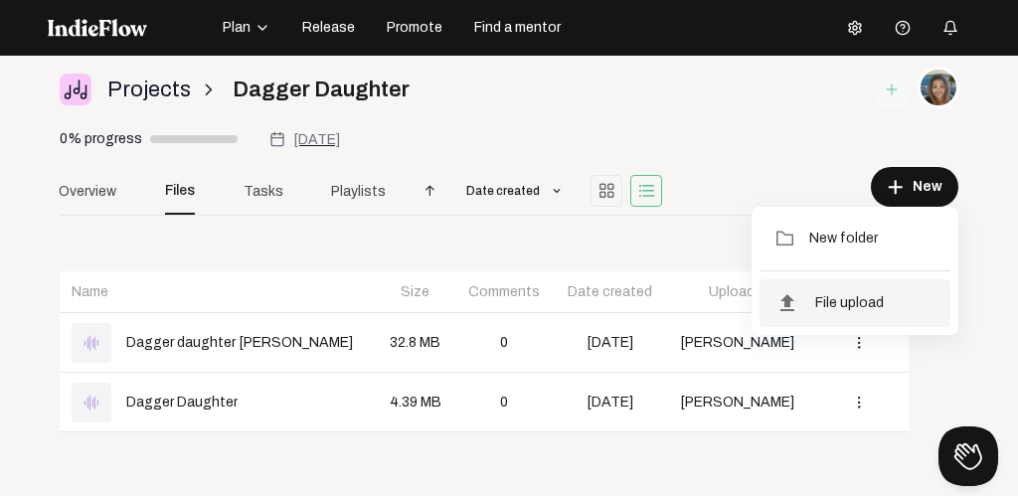
click at [842, 303] on span "File upload" at bounding box center [849, 303] width 69 height 18
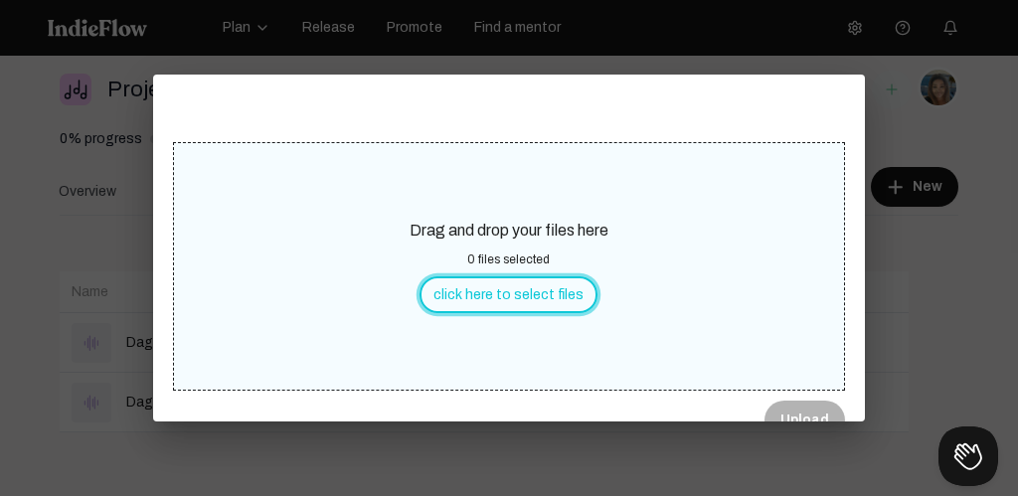
click at [537, 287] on button "click here to select files" at bounding box center [509, 294] width 178 height 37
click at [528, 293] on button "click here to select files" at bounding box center [509, 294] width 178 height 37
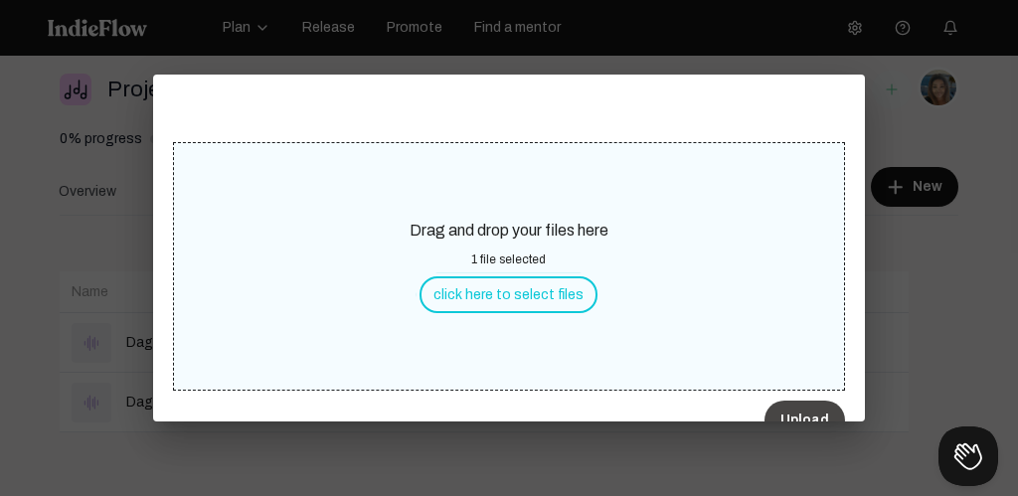
click at [799, 407] on button "Upload" at bounding box center [805, 421] width 81 height 40
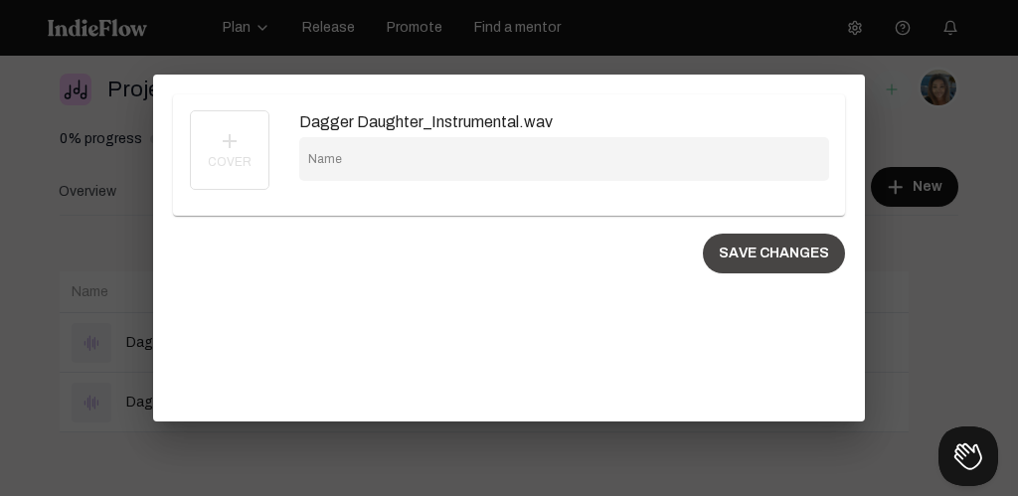
click at [775, 243] on button "SAVE CHANGES" at bounding box center [774, 254] width 142 height 40
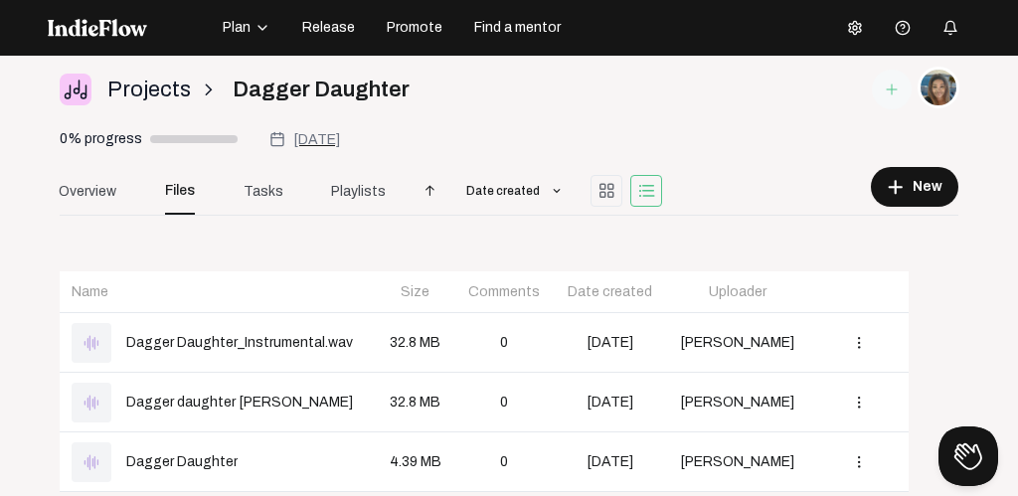
scroll to position [12, 0]
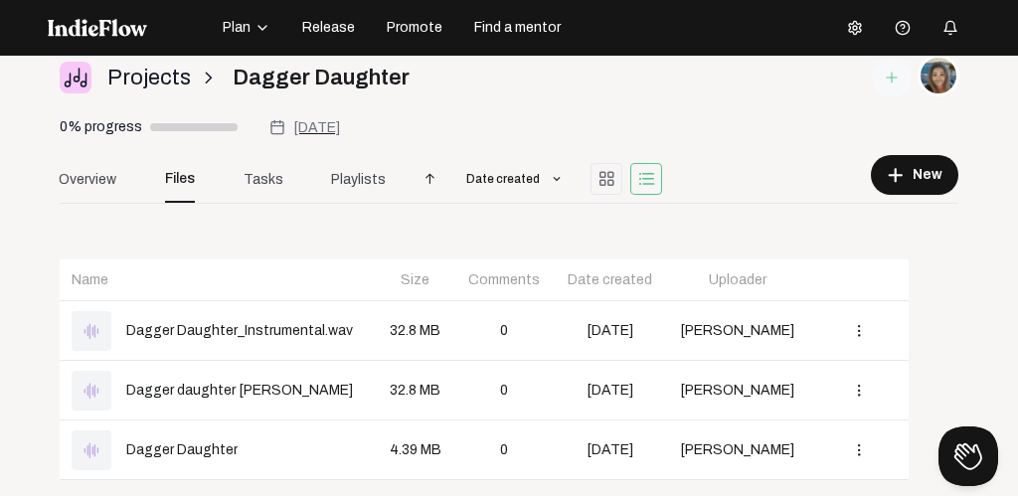
click at [251, 25] on div "button" at bounding box center [261, 28] width 20 height 16
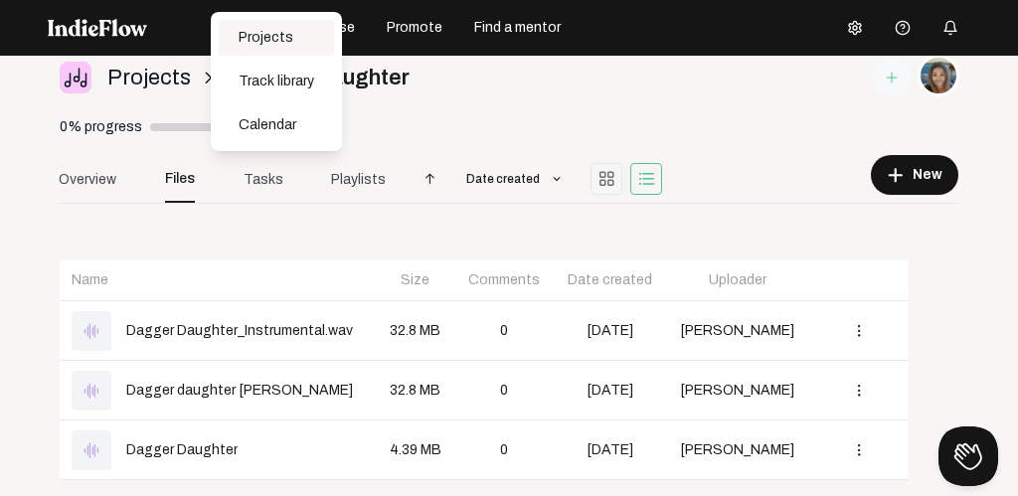
click at [271, 37] on div "Projects" at bounding box center [276, 38] width 115 height 36
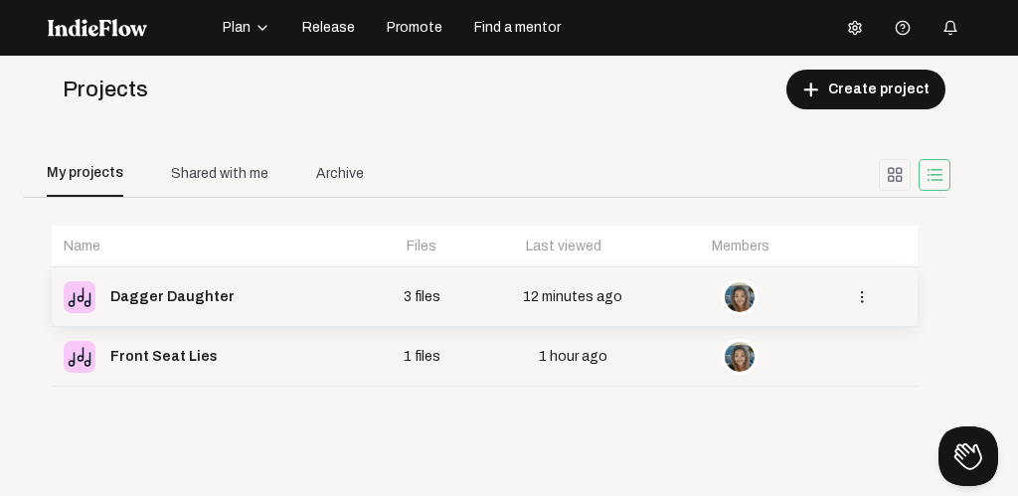
click at [149, 292] on div "Dagger Daughter" at bounding box center [172, 297] width 124 height 28
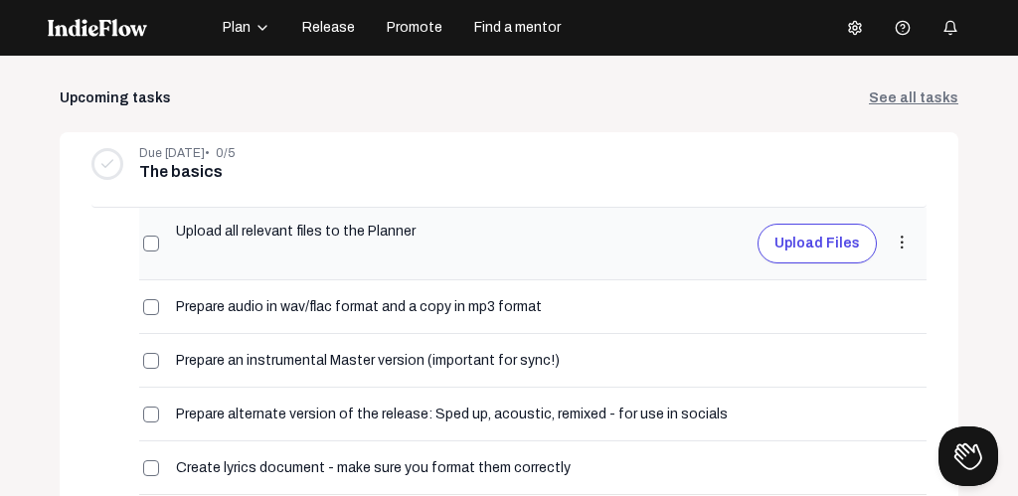
scroll to position [178, 0]
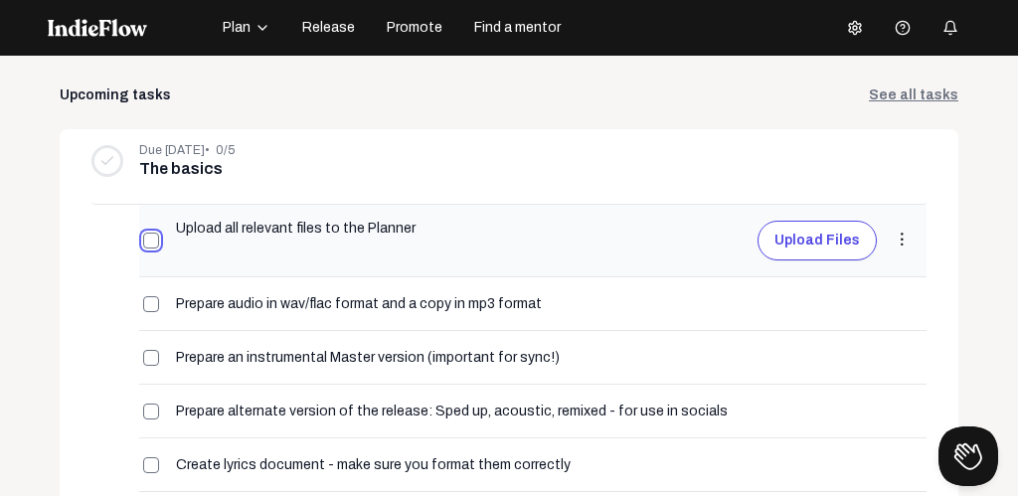
click at [147, 238] on input "checkbox" at bounding box center [151, 241] width 16 height 16
checkbox input "true"
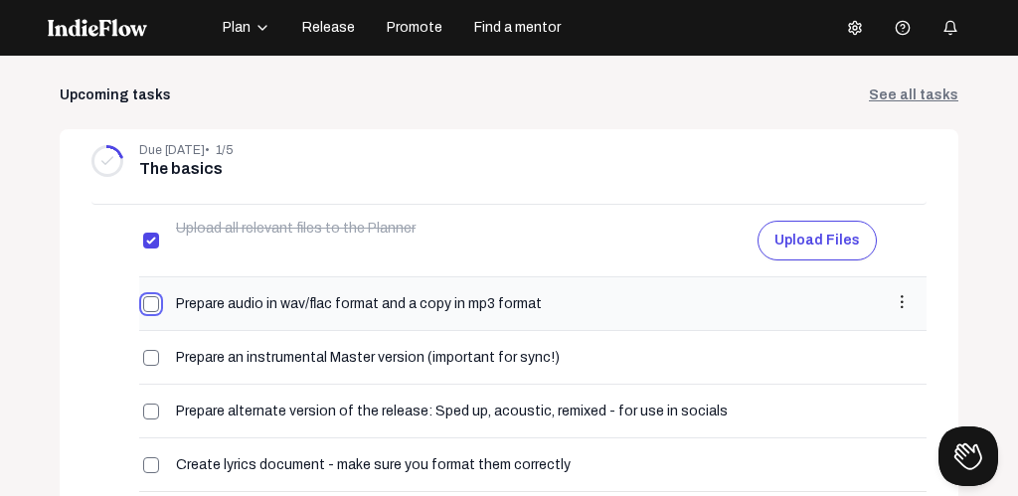
click at [149, 300] on input "checkbox" at bounding box center [151, 304] width 16 height 16
checkbox input "true"
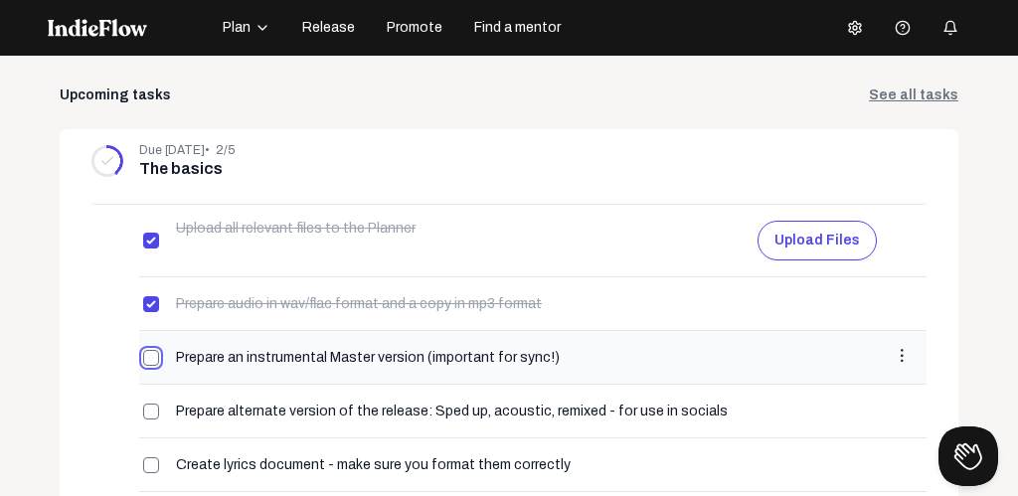
click at [147, 361] on input "checkbox" at bounding box center [151, 358] width 16 height 16
checkbox input "true"
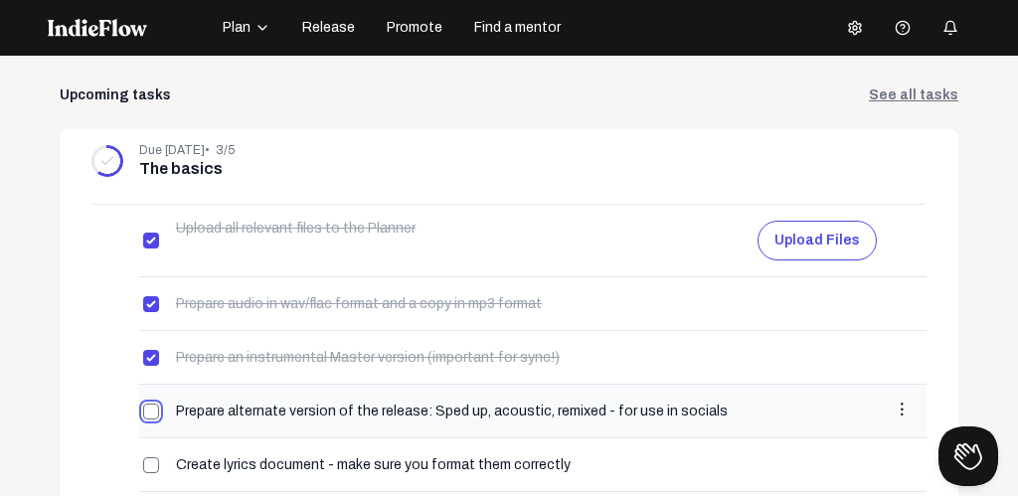
click at [148, 410] on input "checkbox" at bounding box center [151, 412] width 16 height 16
checkbox input "true"
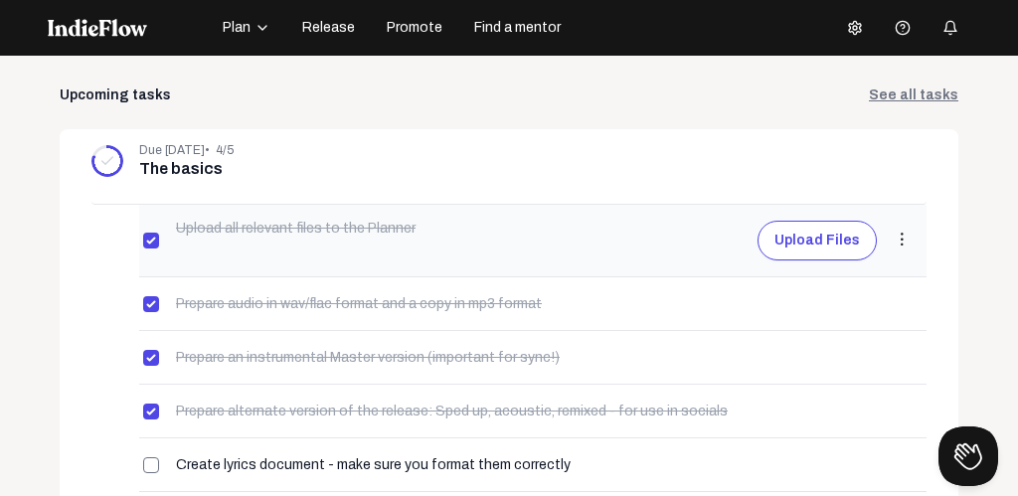
click at [821, 240] on button "Upload files" at bounding box center [817, 241] width 119 height 40
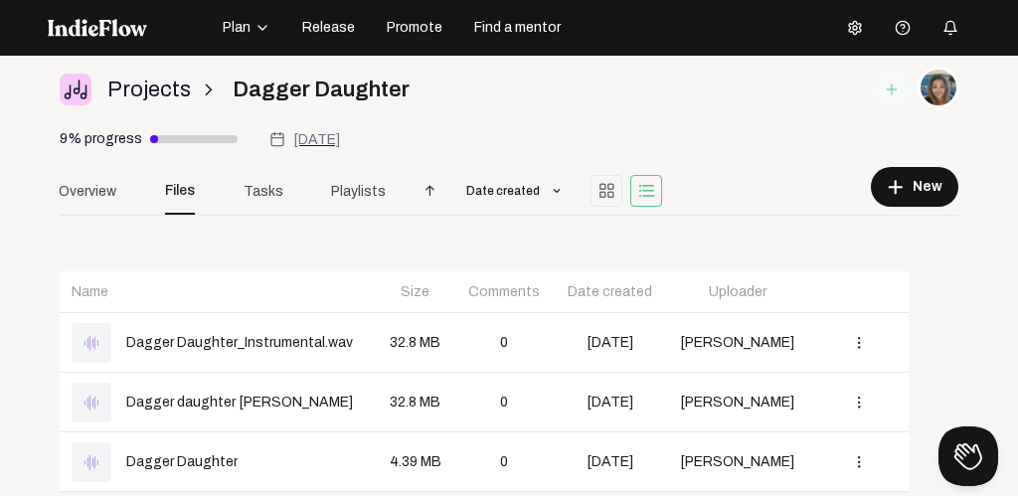
scroll to position [12, 0]
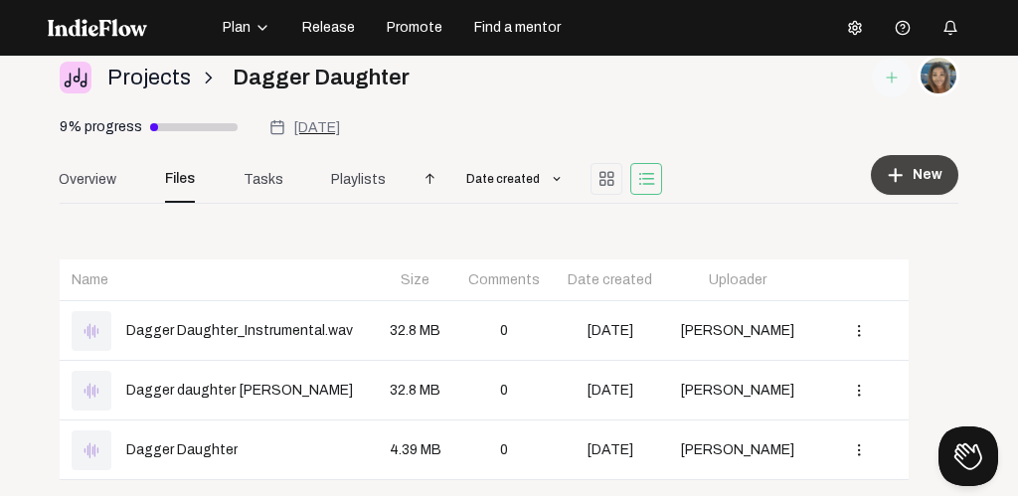
click at [919, 174] on span "New" at bounding box center [928, 175] width 30 height 20
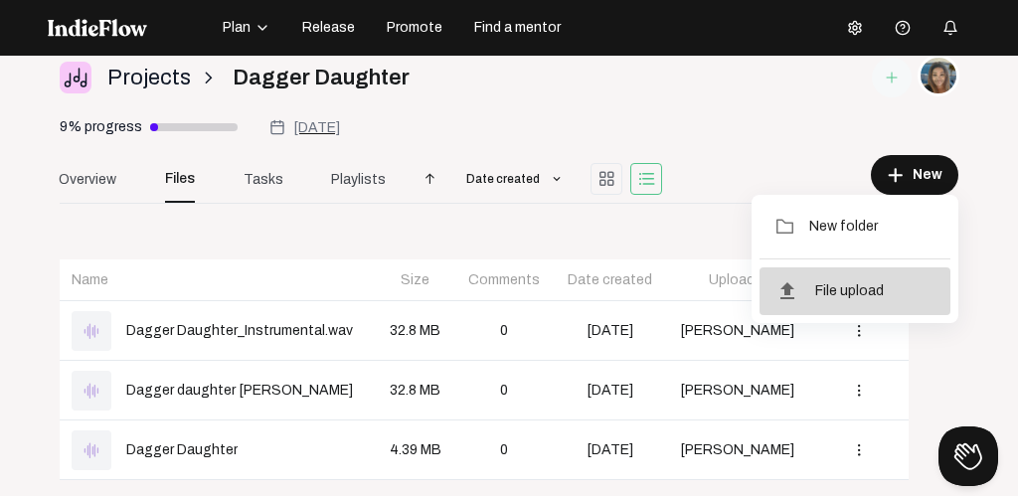
click at [836, 294] on span "File upload" at bounding box center [849, 291] width 69 height 18
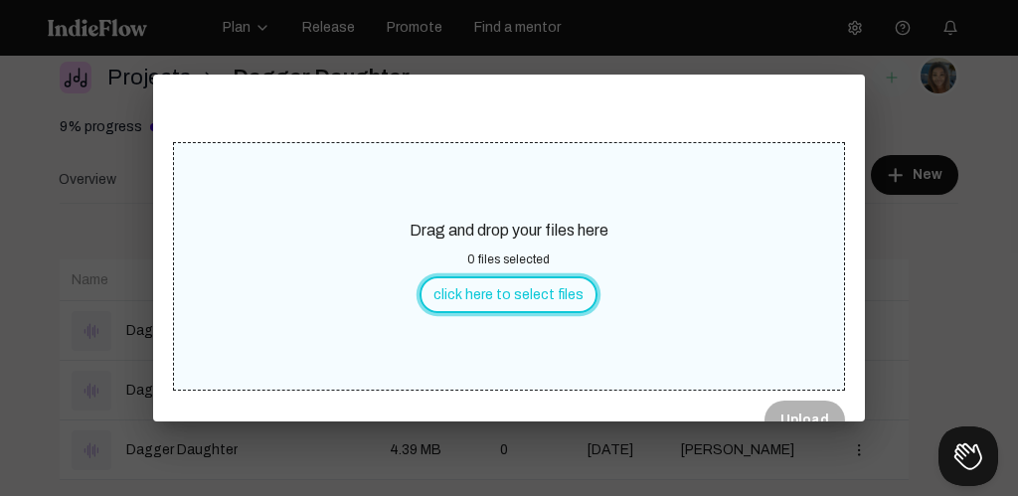
click at [493, 292] on button "click here to select files" at bounding box center [509, 294] width 178 height 37
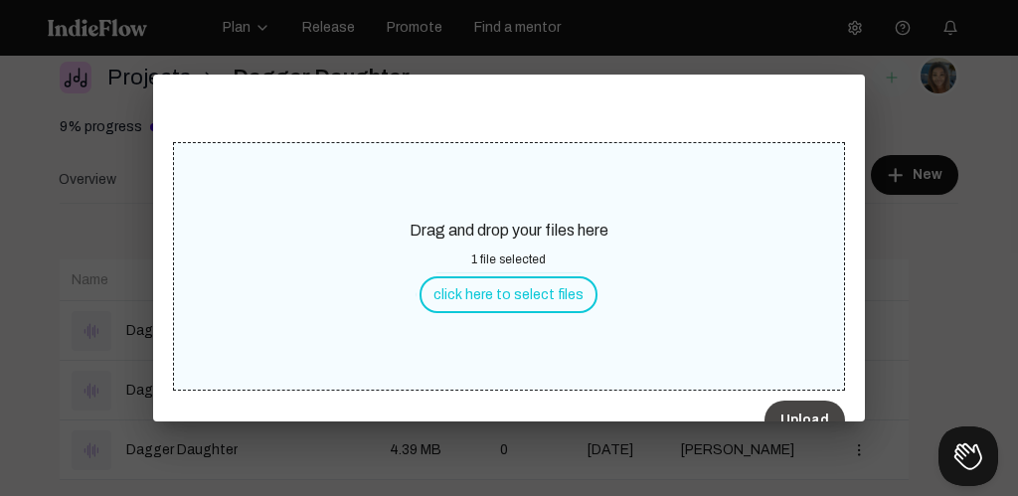
click at [799, 406] on button "Upload" at bounding box center [805, 421] width 81 height 40
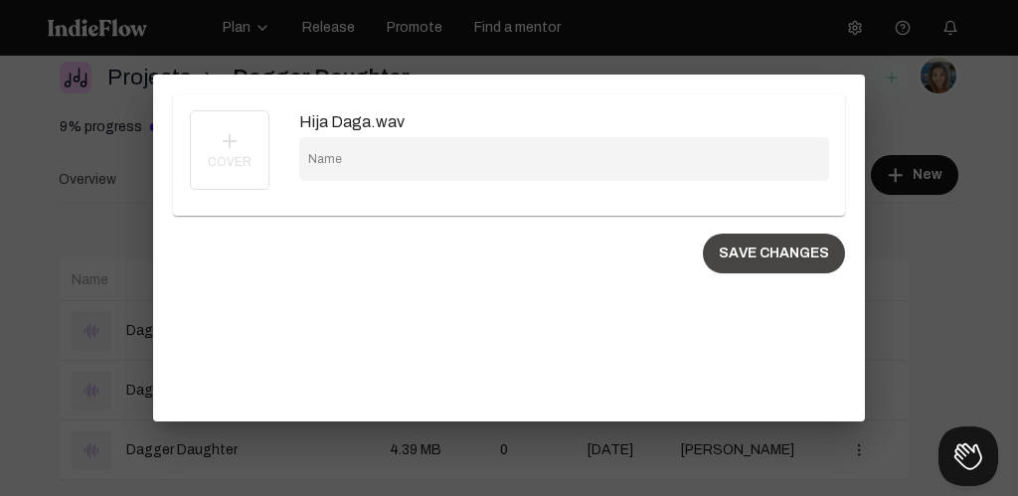
click at [777, 243] on button "SAVE CHANGES" at bounding box center [774, 254] width 142 height 40
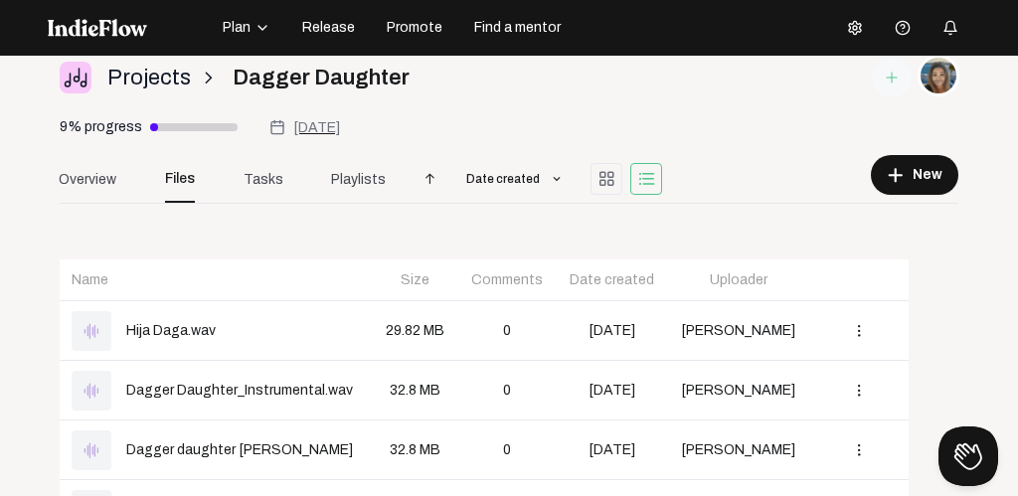
click at [236, 29] on span "Plan" at bounding box center [237, 28] width 28 height 20
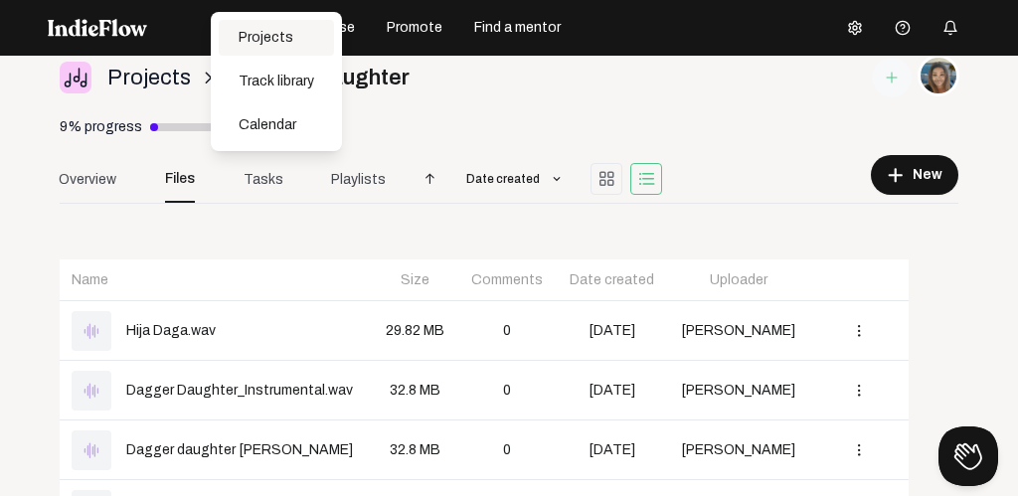
click at [265, 32] on div "Projects" at bounding box center [276, 38] width 115 height 36
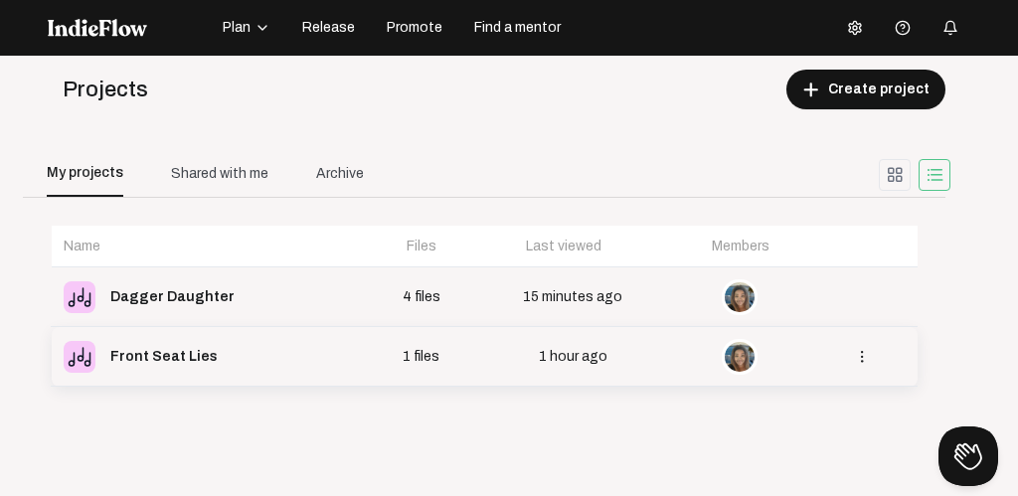
click at [158, 354] on div "Front Seat Lies" at bounding box center [163, 357] width 107 height 28
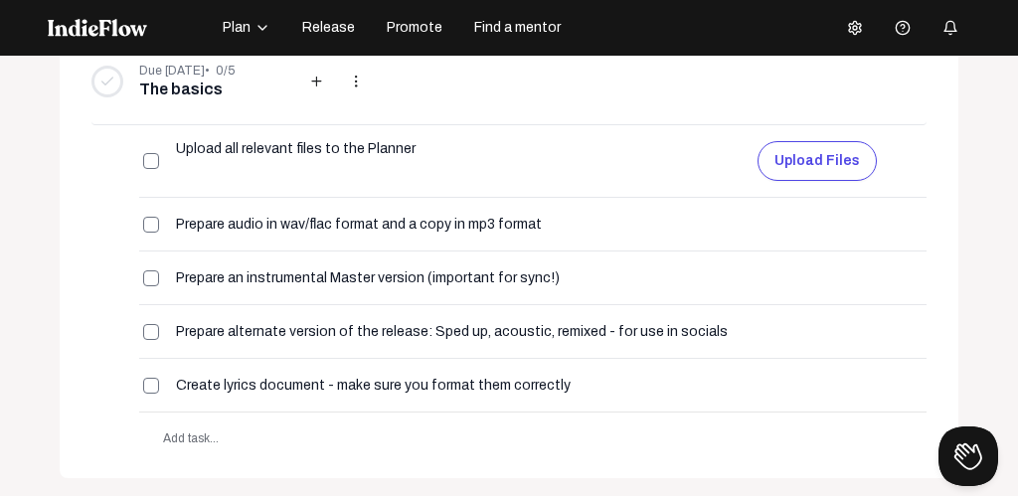
scroll to position [231, 0]
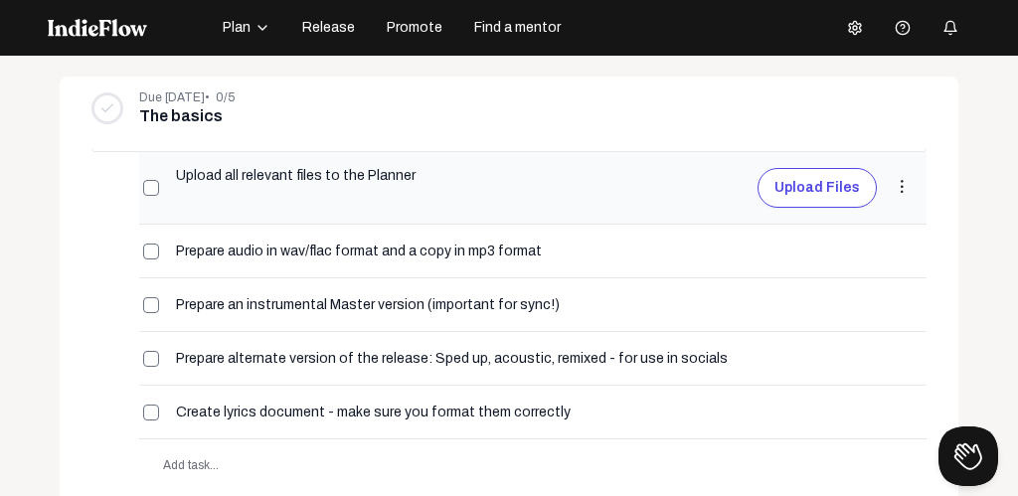
click at [812, 191] on button "Upload files" at bounding box center [817, 188] width 119 height 40
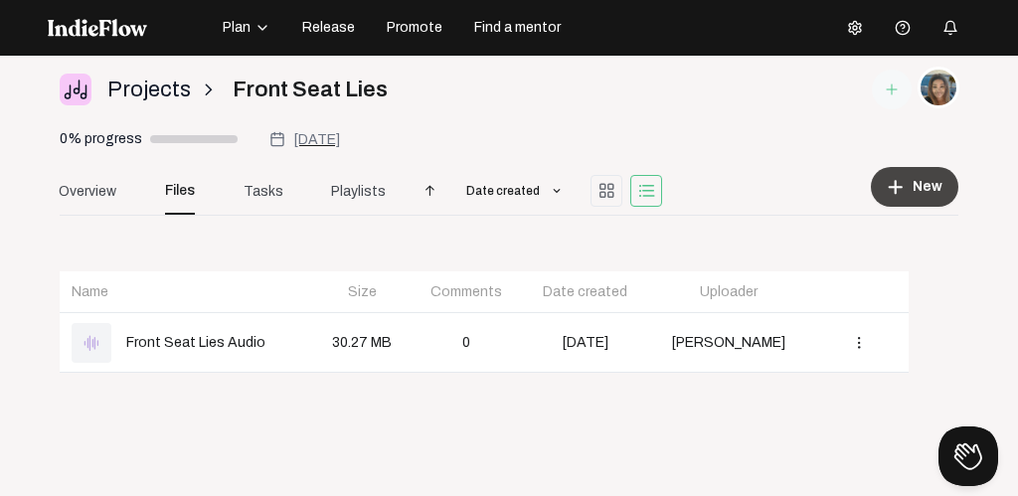
click at [914, 186] on span "New" at bounding box center [928, 187] width 30 height 20
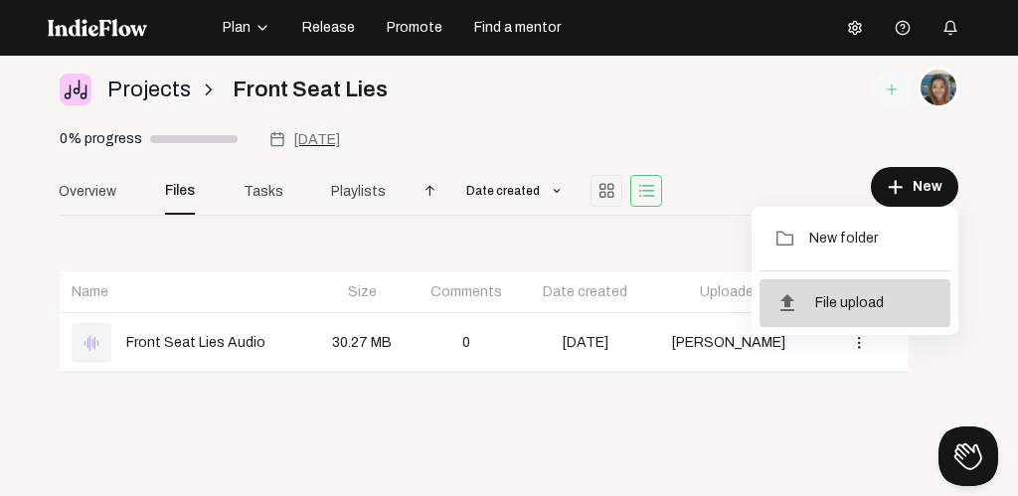
click at [846, 300] on span "File upload" at bounding box center [849, 303] width 69 height 18
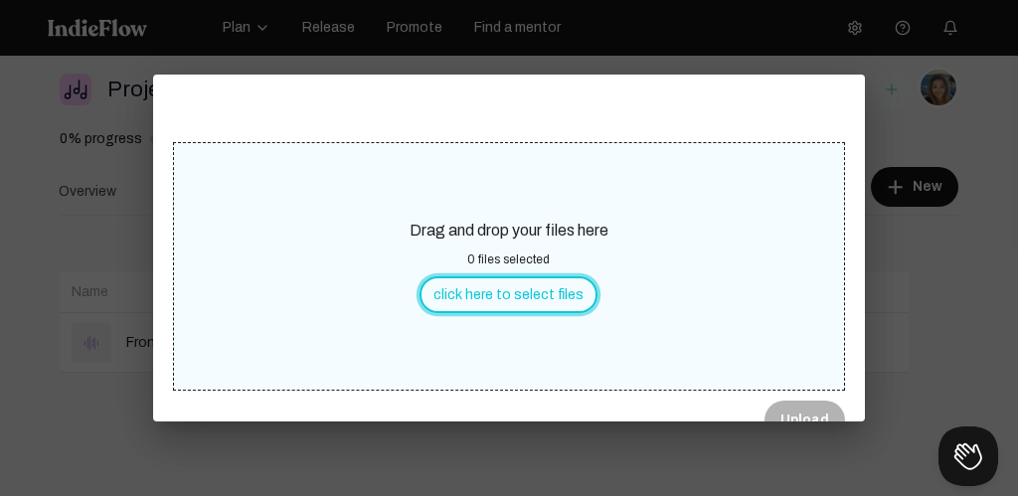
click at [516, 294] on button "click here to select files" at bounding box center [509, 294] width 178 height 37
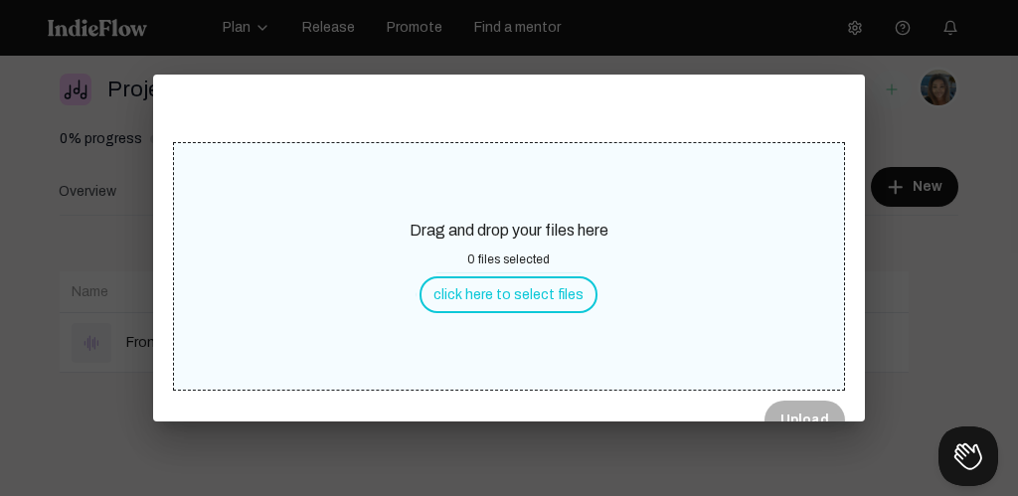
click at [11, 114] on div at bounding box center [509, 248] width 1018 height 496
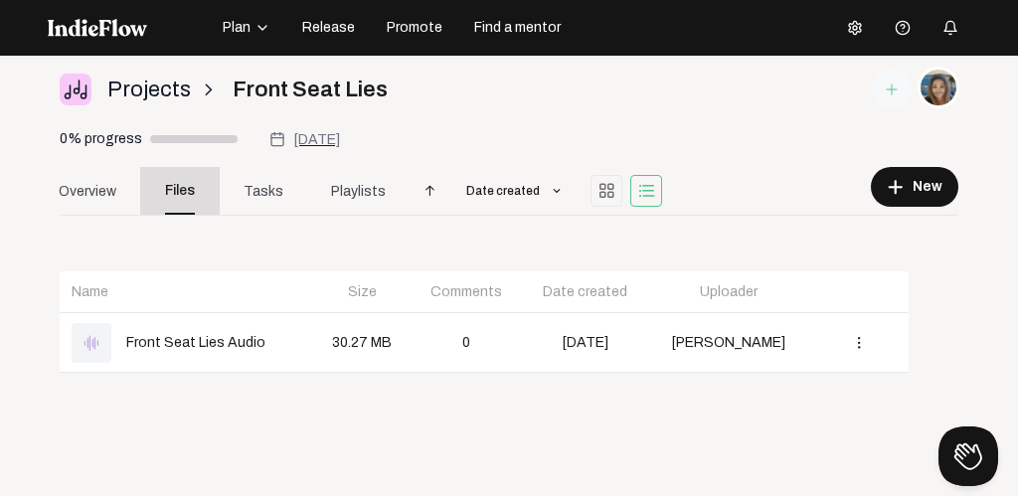
click at [173, 196] on span "Files" at bounding box center [180, 191] width 30 height 48
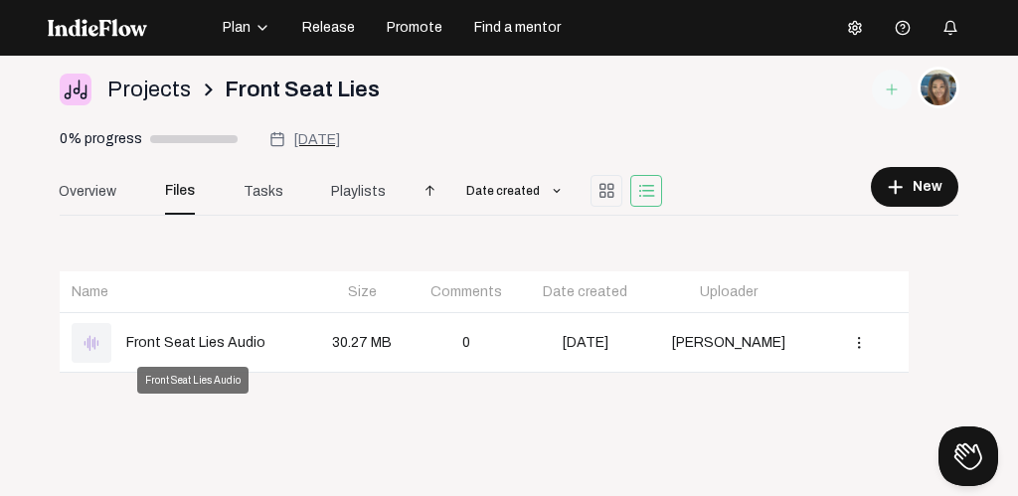
click at [173, 342] on div "Front Seat Lies Audio" at bounding box center [195, 342] width 139 height 21
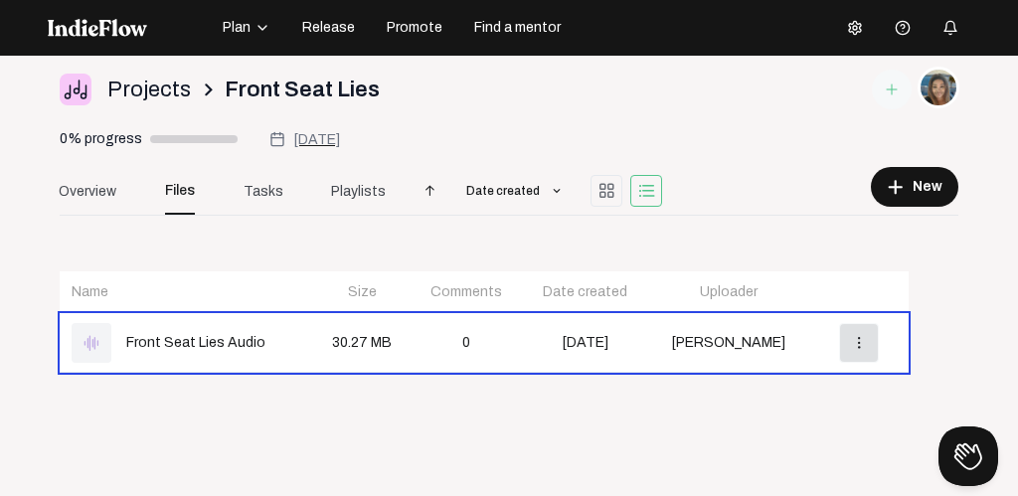
click at [864, 339] on mat-icon "more_vert" at bounding box center [859, 343] width 18 height 18
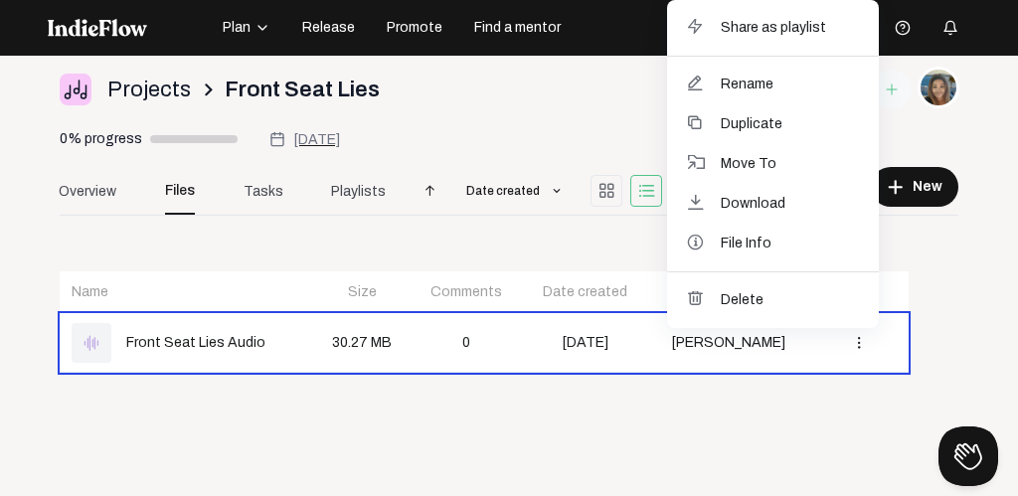
click at [927, 275] on div at bounding box center [509, 248] width 1018 height 496
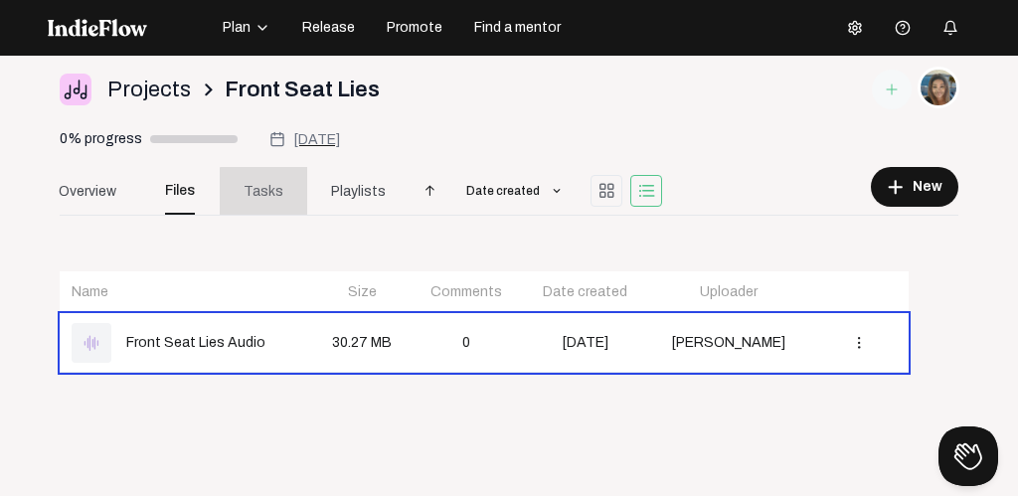
click at [269, 193] on span "Tasks" at bounding box center [264, 191] width 40 height 21
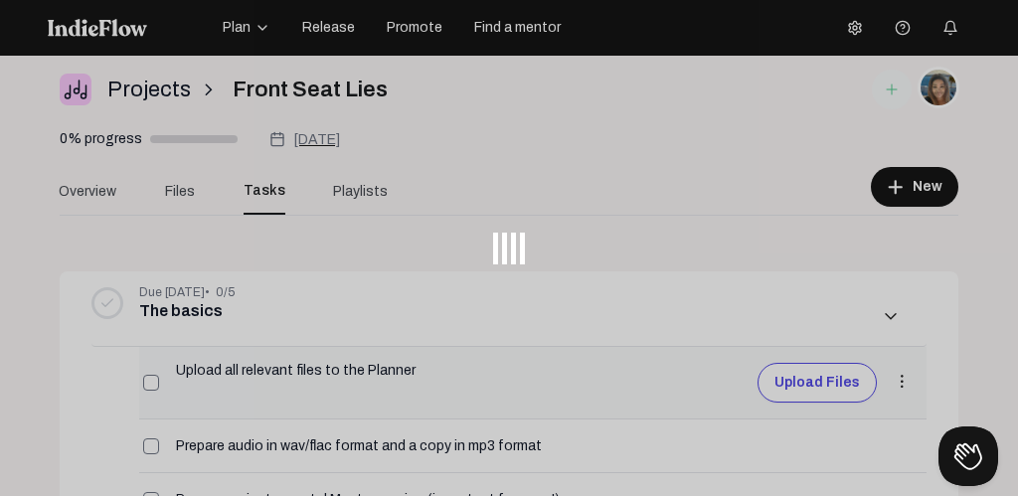
click at [831, 384] on button "Upload files" at bounding box center [817, 383] width 119 height 40
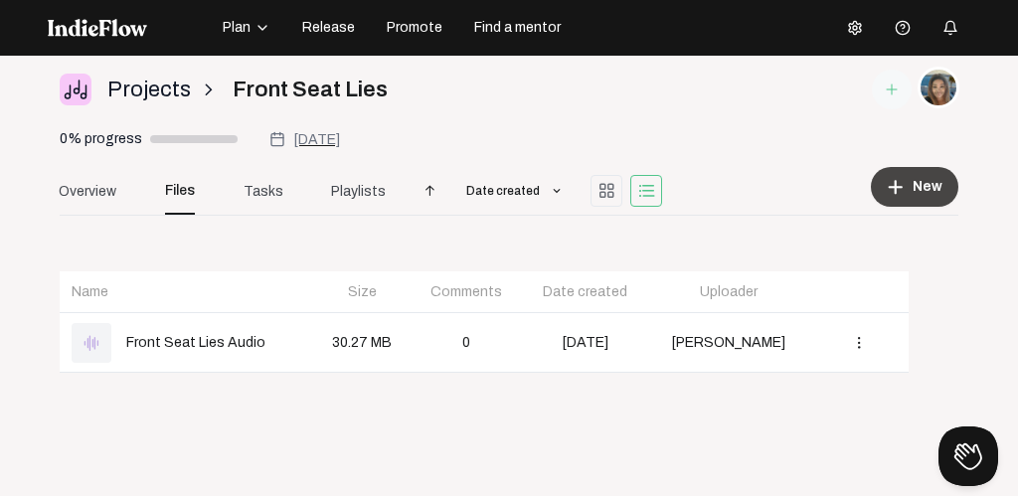
click at [904, 180] on mat-icon "add" at bounding box center [896, 187] width 18 height 18
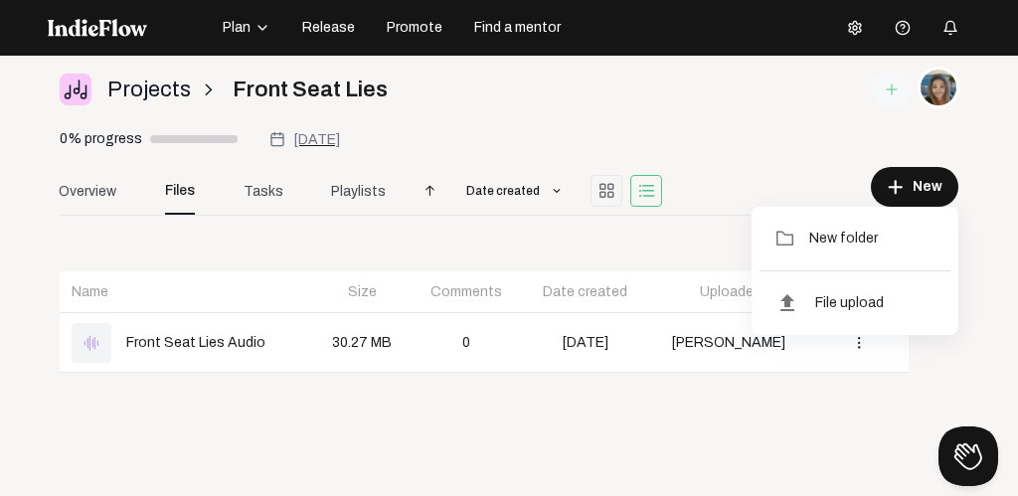
click at [743, 142] on div at bounding box center [509, 248] width 1018 height 496
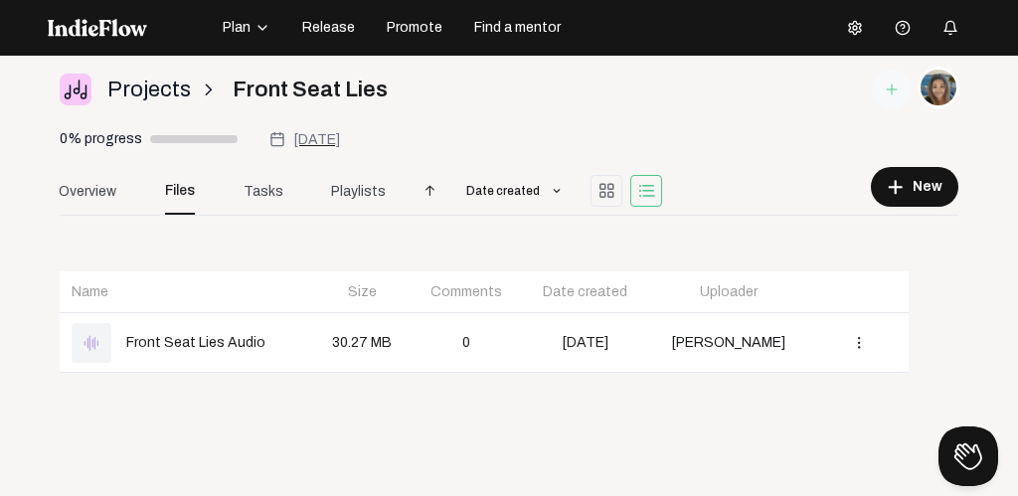
click at [911, 297] on dts-select-container "Name Size Comments Date created Uploader graphic_eq Front Seat Lies Audio 30.27…" at bounding box center [484, 302] width 899 height 173
click at [913, 181] on button "add New" at bounding box center [914, 187] width 87 height 40
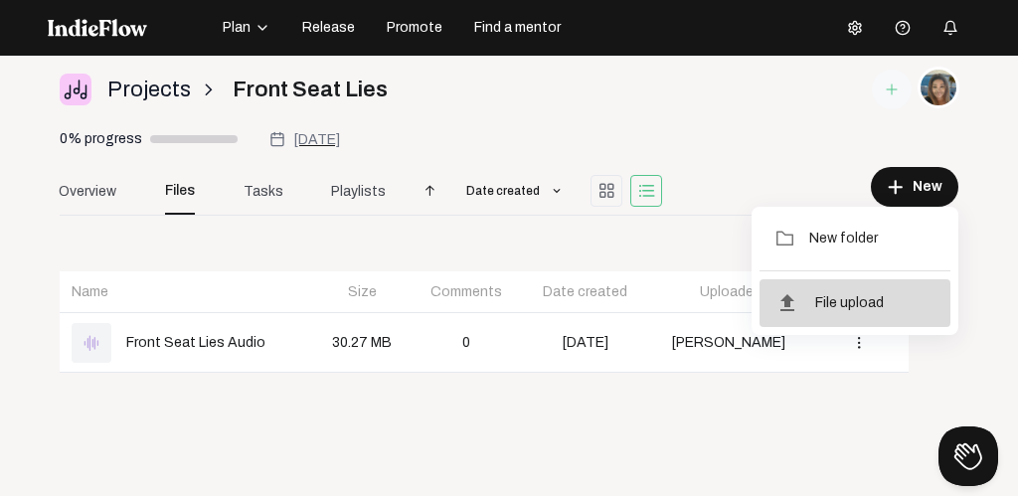
click at [849, 299] on span "File upload" at bounding box center [849, 303] width 69 height 18
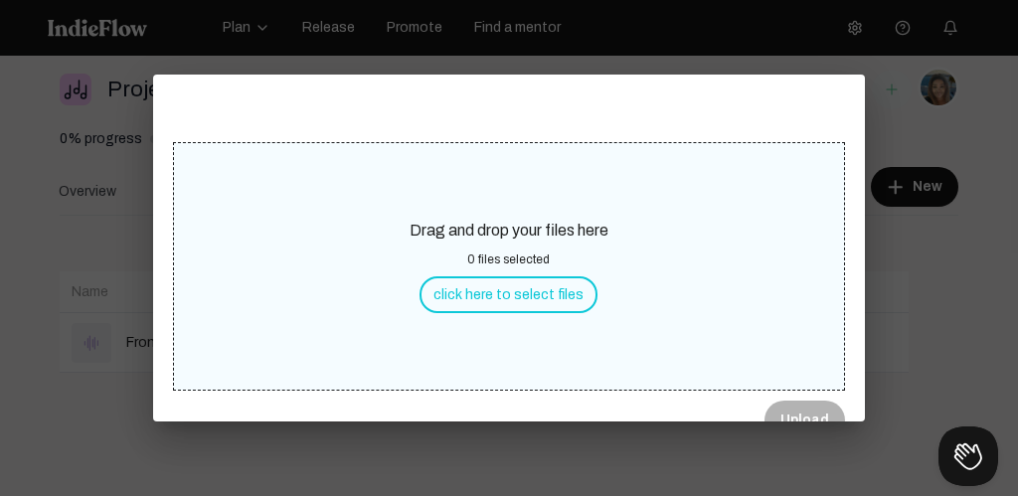
click at [494, 294] on button "click here to select files" at bounding box center [509, 294] width 178 height 37
click at [813, 412] on span "Upload" at bounding box center [804, 421] width 49 height 20
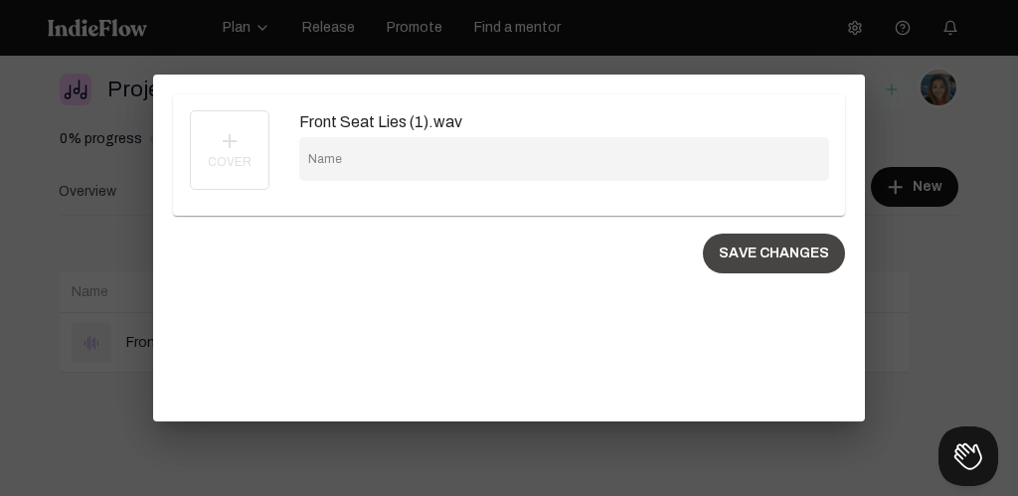
click at [766, 259] on button "SAVE CHANGES" at bounding box center [774, 254] width 142 height 40
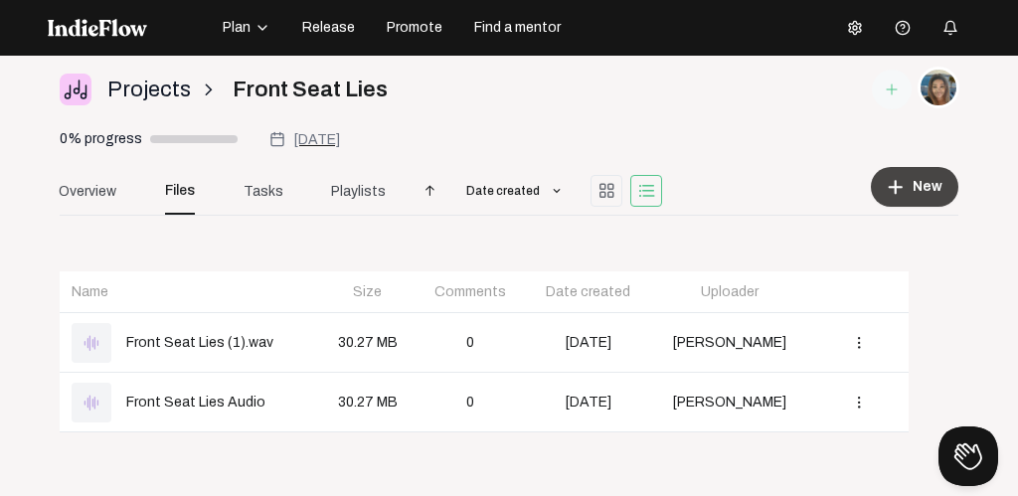
click at [927, 183] on span "New" at bounding box center [928, 187] width 30 height 20
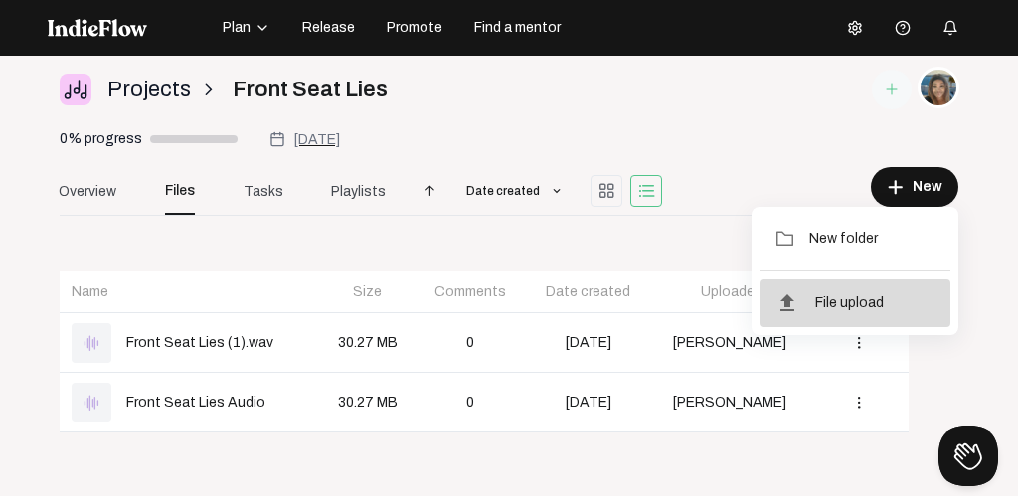
click at [872, 300] on span "File upload" at bounding box center [849, 303] width 69 height 18
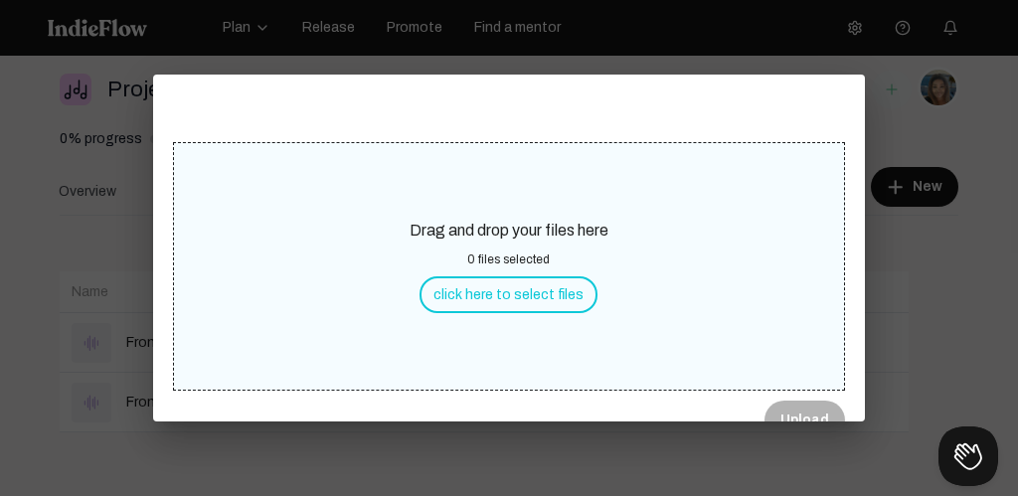
click at [497, 296] on button "click here to select files" at bounding box center [509, 294] width 178 height 37
click at [815, 409] on button "Upload" at bounding box center [805, 421] width 81 height 40
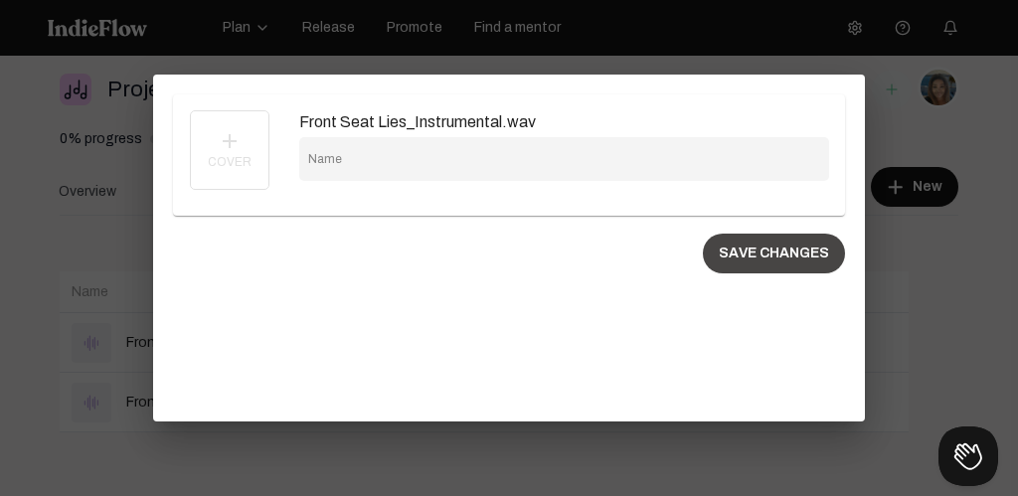
click at [774, 249] on button "SAVE CHANGES" at bounding box center [774, 254] width 142 height 40
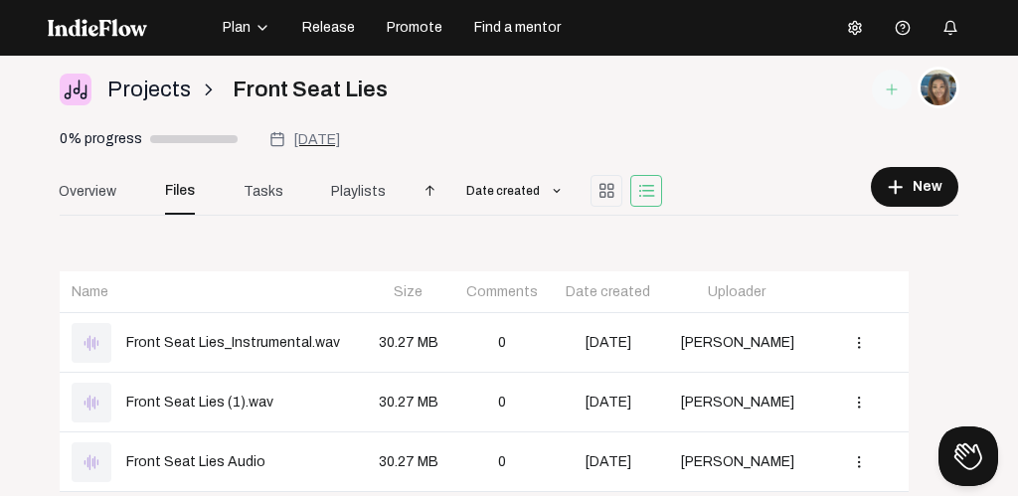
click at [246, 25] on span "Plan" at bounding box center [237, 28] width 28 height 20
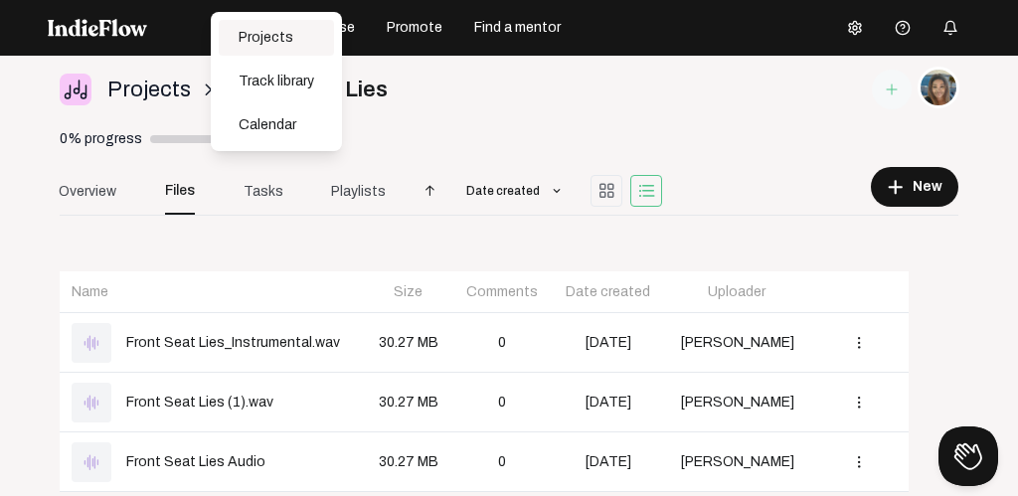
click at [263, 36] on div "Projects" at bounding box center [276, 38] width 115 height 36
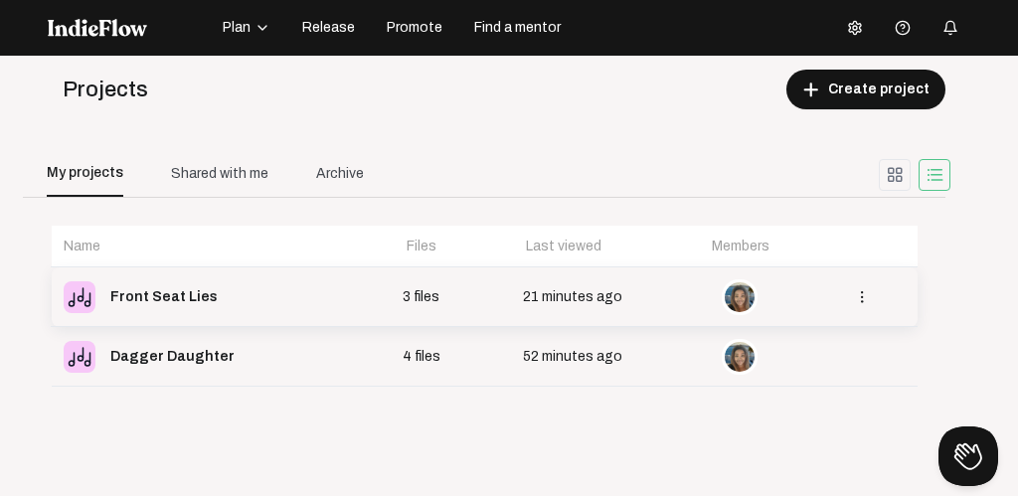
click at [159, 292] on div "Front Seat Lies" at bounding box center [163, 297] width 107 height 28
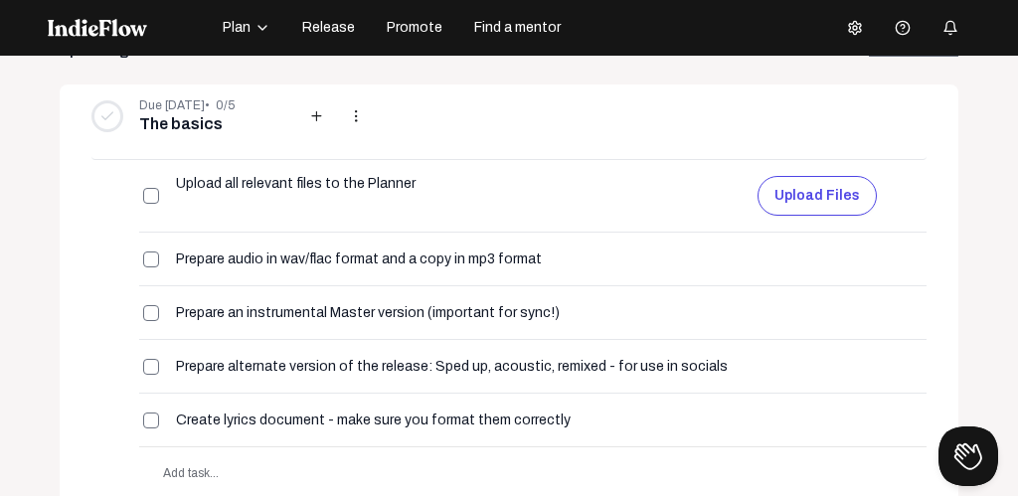
scroll to position [244, 0]
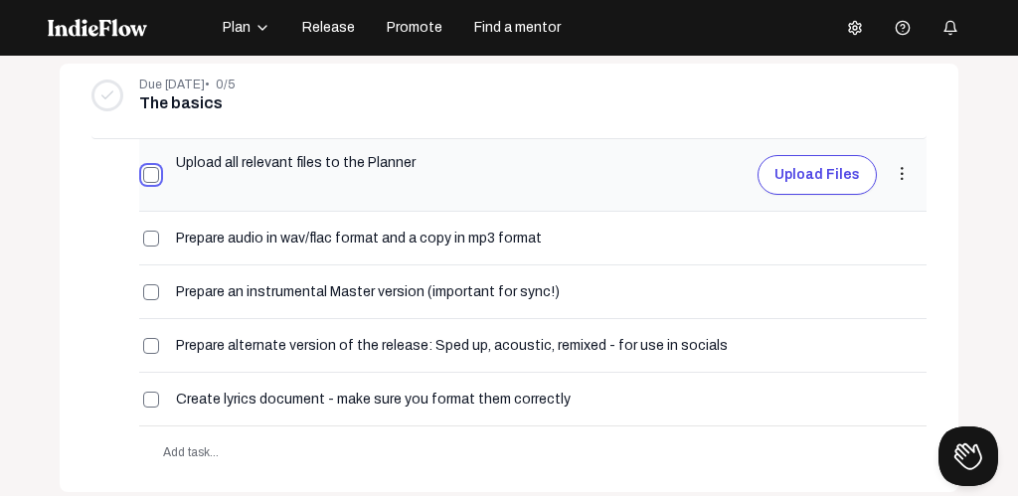
click at [150, 176] on input "checkbox" at bounding box center [151, 175] width 16 height 16
checkbox input "true"
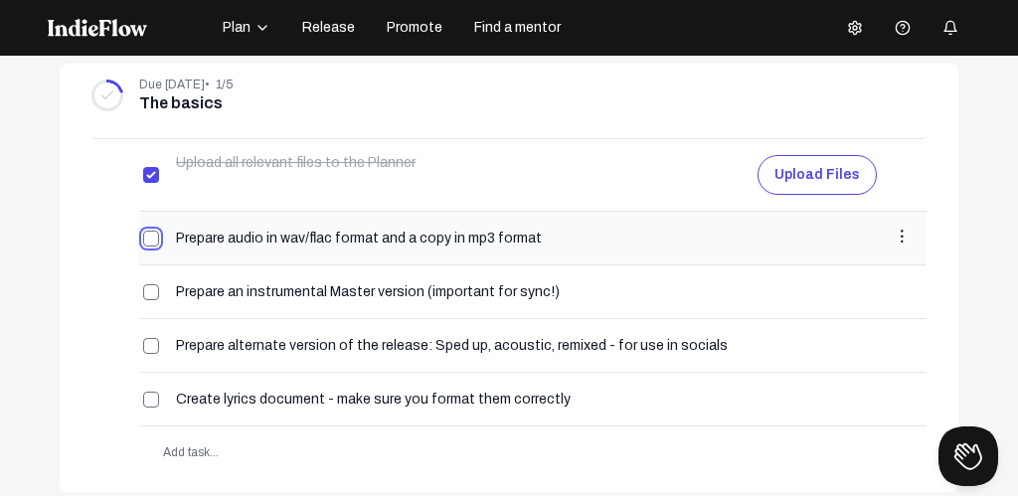
click at [145, 234] on input "checkbox" at bounding box center [151, 239] width 16 height 16
checkbox input "true"
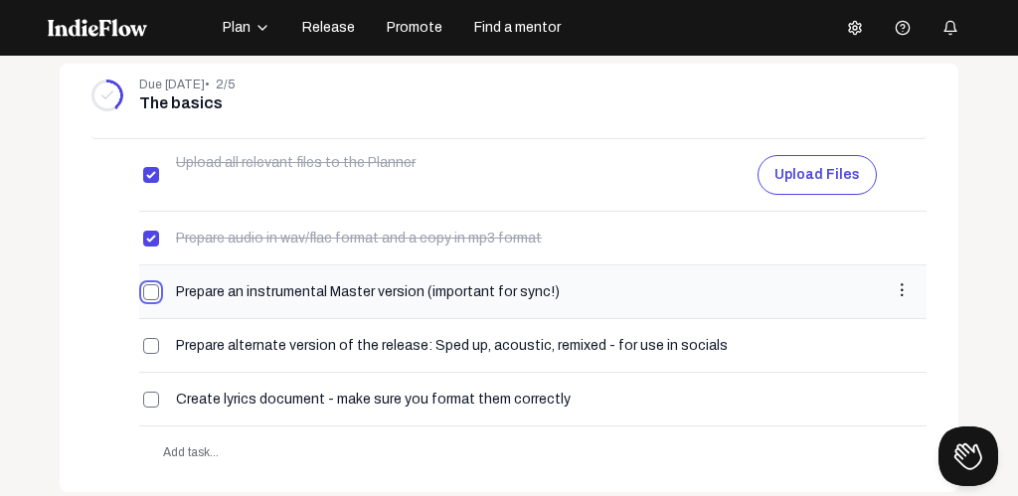
click at [146, 288] on input "checkbox" at bounding box center [151, 292] width 16 height 16
checkbox input "true"
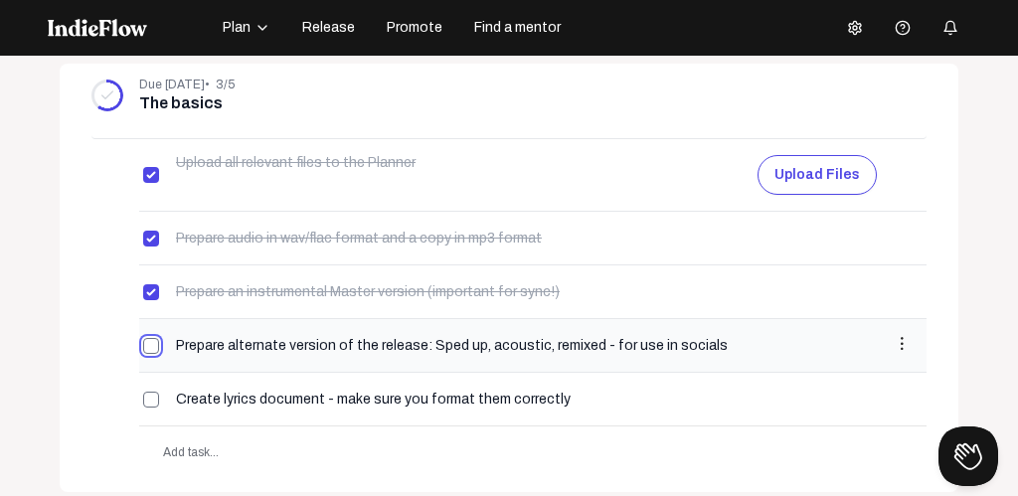
click at [151, 338] on input "checkbox" at bounding box center [151, 346] width 16 height 16
checkbox input "true"
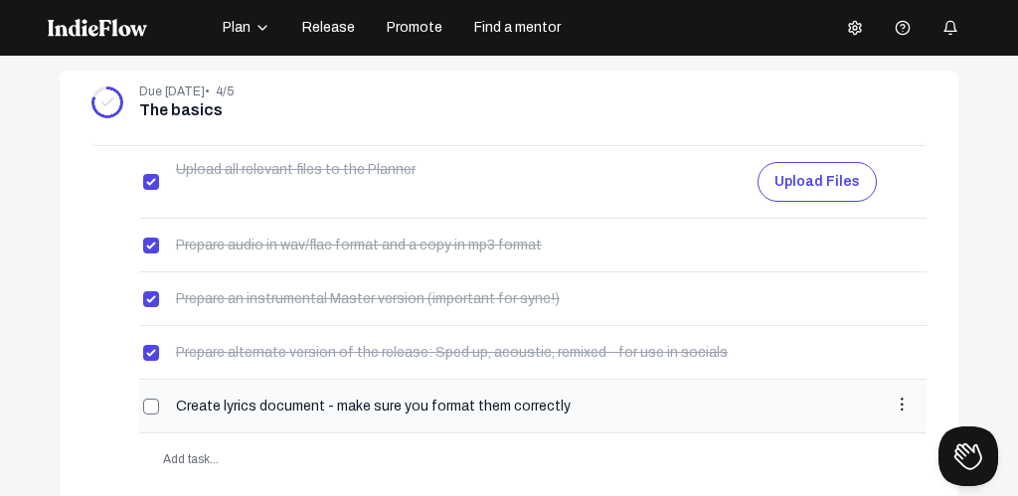
scroll to position [240, 0]
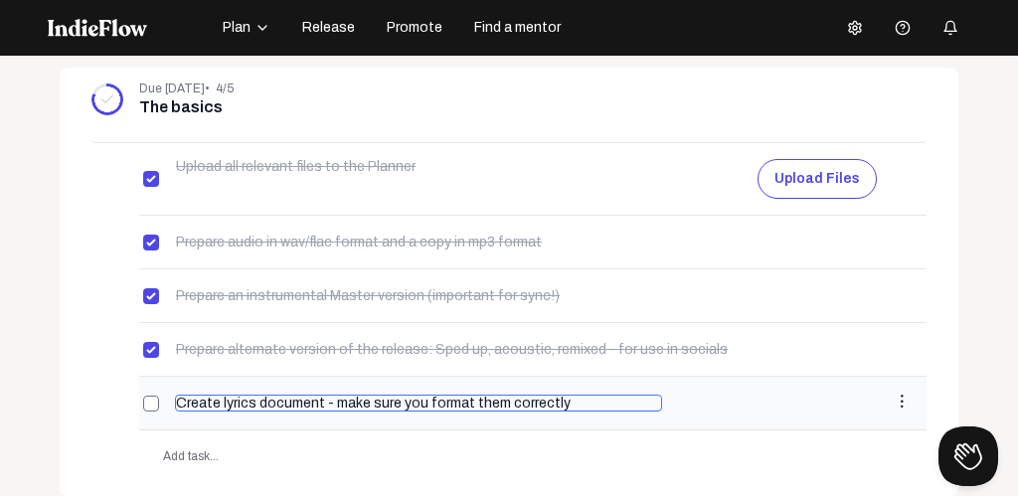
click at [619, 400] on input "Create lyrics document - make sure you format them correctly" at bounding box center [418, 403] width 487 height 17
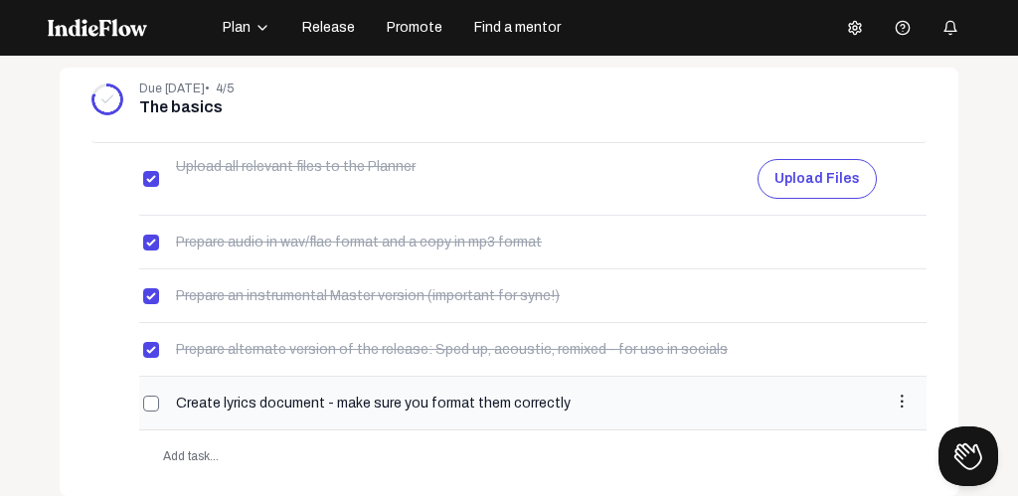
click at [899, 399] on mat-icon "more_vert" at bounding box center [902, 402] width 18 height 18
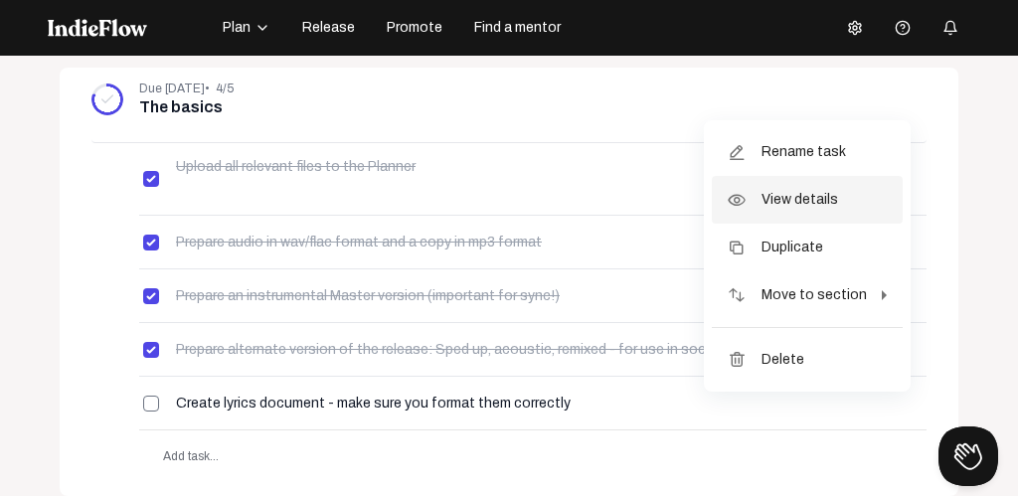
click at [802, 193] on span "View details" at bounding box center [800, 200] width 77 height 18
